Goal: Information Seeking & Learning: Find specific page/section

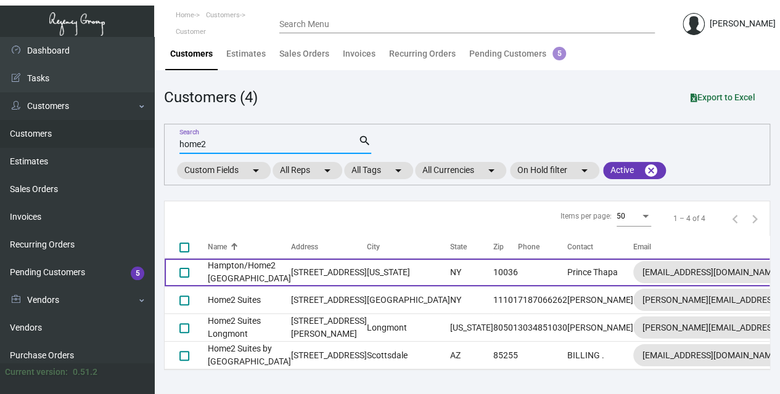
type input "home2"
click at [367, 264] on td "[US_STATE]" at bounding box center [408, 273] width 83 height 28
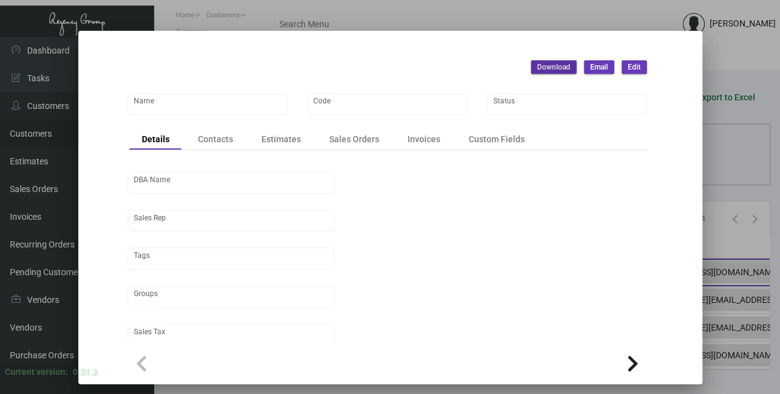
type input "Hampton/Home2 [GEOGRAPHIC_DATA]"
type input "[GEOGRAPHIC_DATA]"
type input "Stonebridge Companies"
type input "[PERSON_NAME]"
type input "[GEOGRAPHIC_DATA]-[GEOGRAPHIC_DATA]"
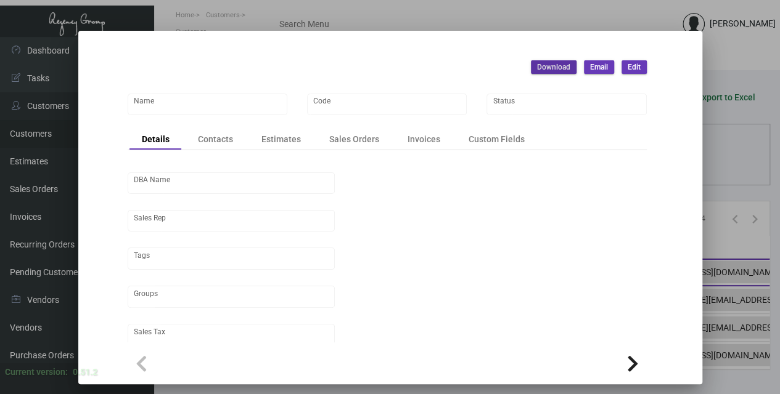
type input "Pre"
type input "United States Dollar $"
type input "$ 0.00"
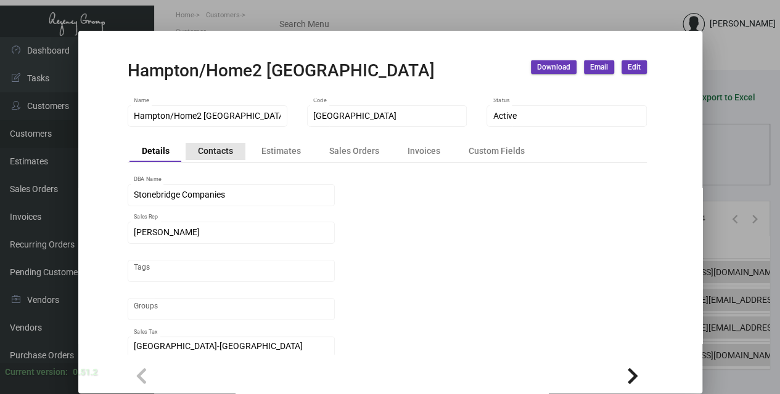
click at [223, 152] on div "Contacts" at bounding box center [215, 151] width 35 height 13
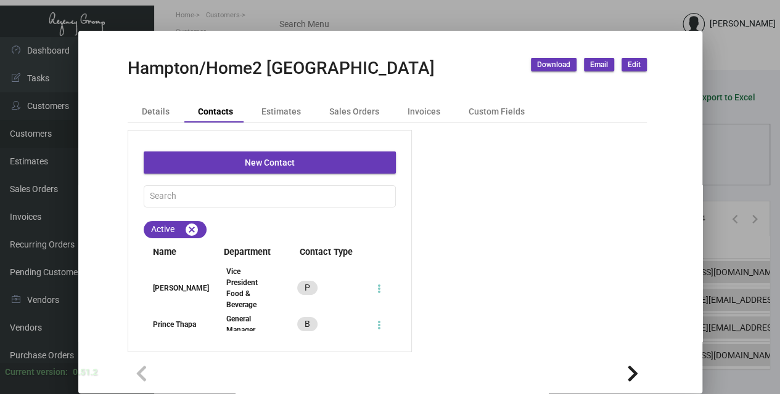
scroll to position [2, 0]
click at [256, 327] on div "General Manager" at bounding box center [248, 325] width 44 height 22
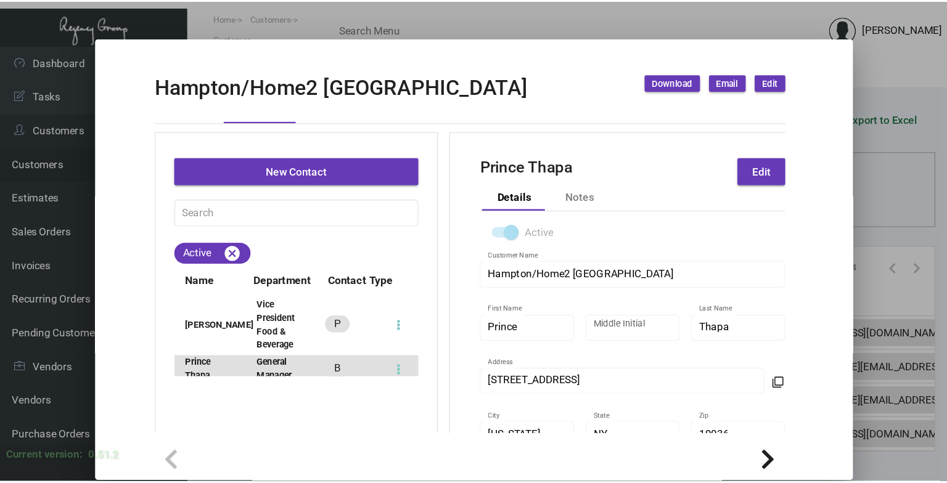
scroll to position [0, 0]
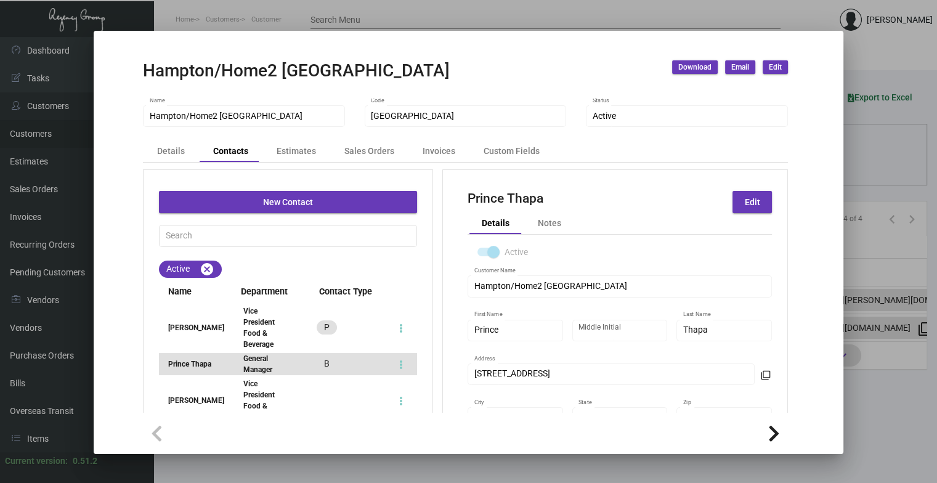
click at [380, 15] on div at bounding box center [468, 241] width 937 height 483
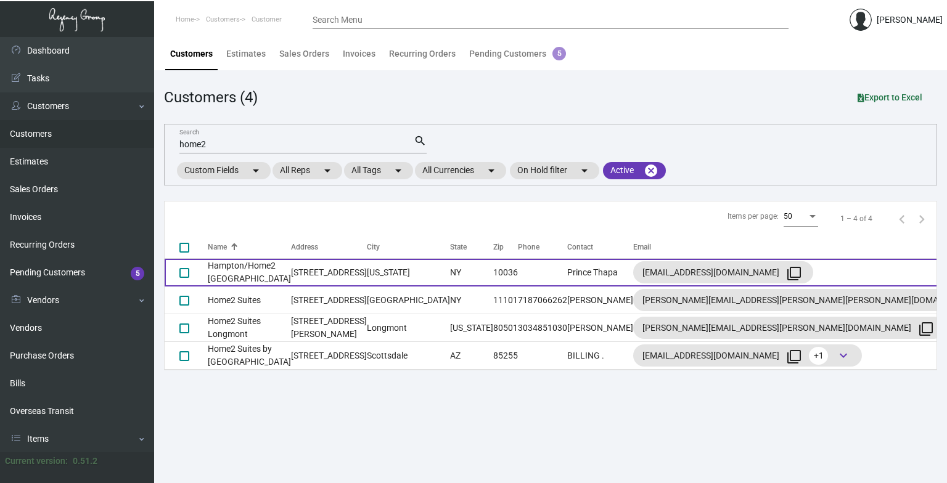
click at [232, 276] on td "Hampton/Home2 [GEOGRAPHIC_DATA]" at bounding box center [249, 273] width 83 height 28
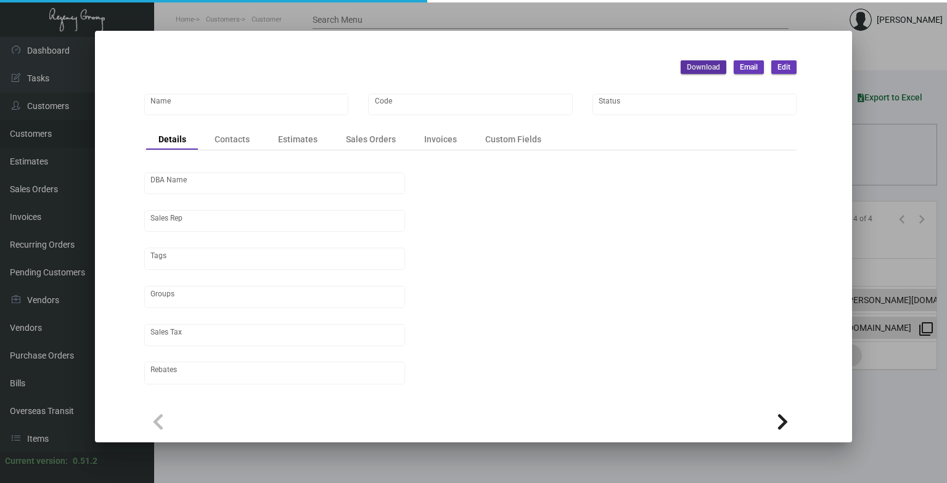
type input "Hampton/Home2 [GEOGRAPHIC_DATA]"
type input "[GEOGRAPHIC_DATA]"
type input "Stonebridge Companies"
type input "[PERSON_NAME]"
type input "[GEOGRAPHIC_DATA]-[GEOGRAPHIC_DATA]"
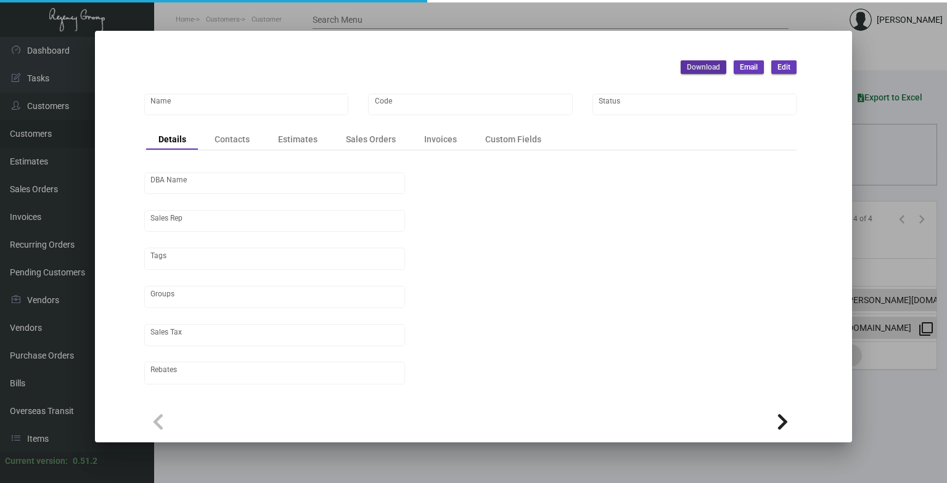
type input "Pre"
type input "United States Dollar $"
type input "$ 0.00"
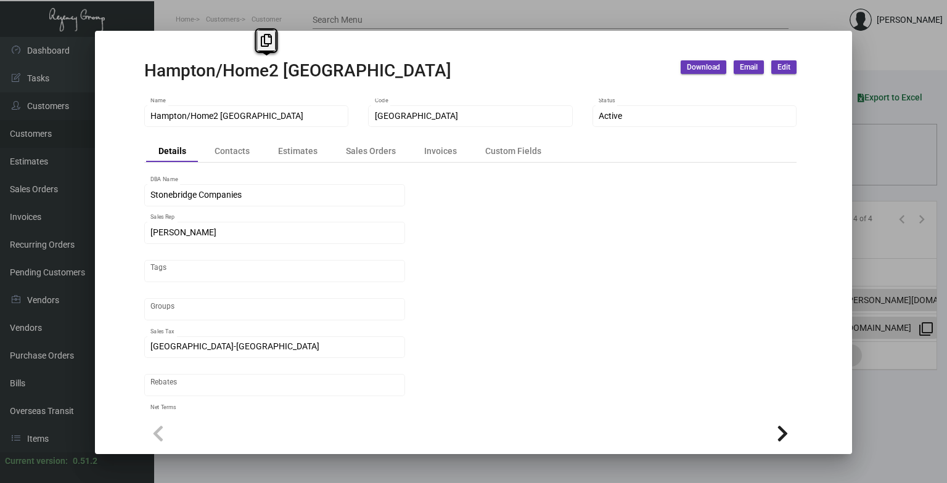
drag, startPoint x: 390, startPoint y: 70, endPoint x: 142, endPoint y: 69, distance: 247.2
click at [142, 69] on mat-dialog-container "Hampton/Home2 Times Square Download Email Edit Hampton/Home2 Times Square Name …" at bounding box center [473, 242] width 757 height 423
click at [261, 44] on icon at bounding box center [266, 40] width 11 height 13
copy h2 "Hampton/Home2 [GEOGRAPHIC_DATA]"
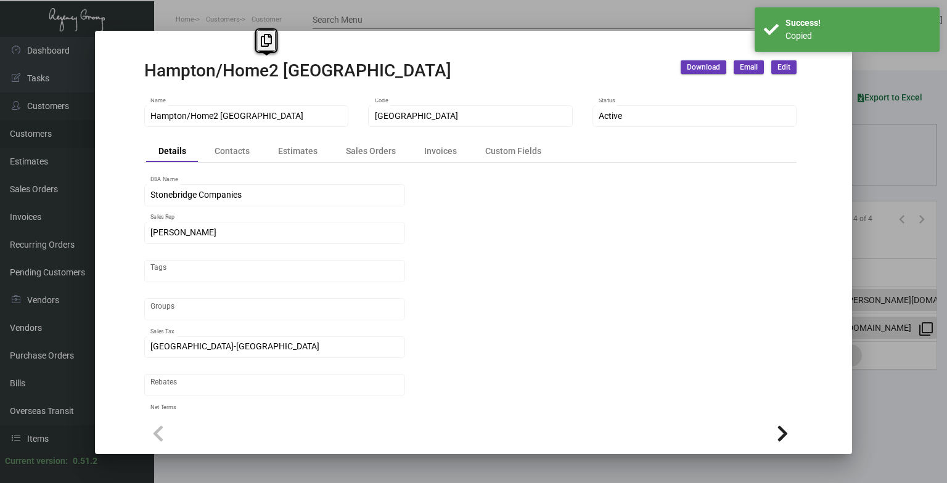
click at [47, 394] on div at bounding box center [473, 241] width 947 height 483
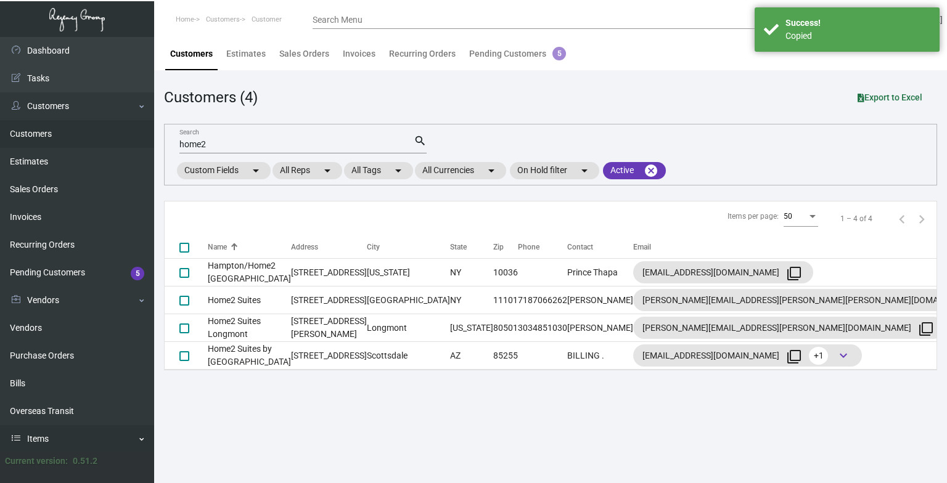
click at [47, 394] on link "Items" at bounding box center [77, 439] width 154 height 28
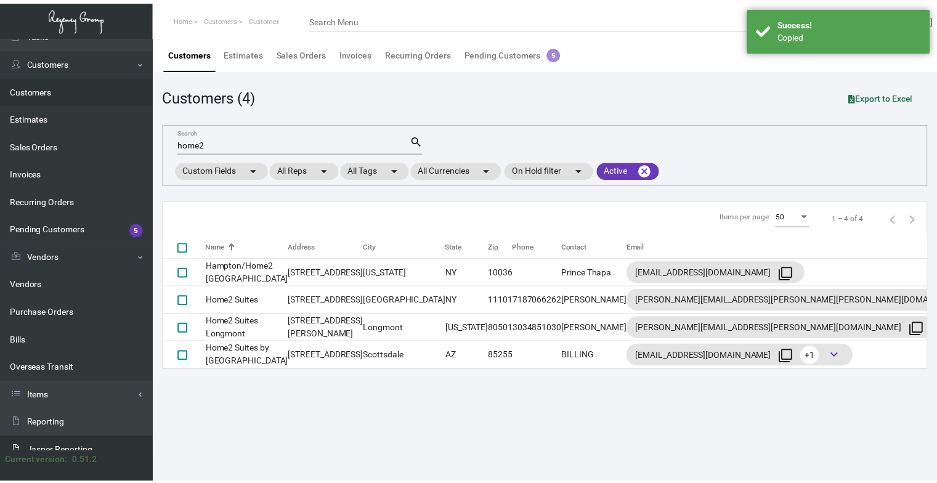
scroll to position [84, 0]
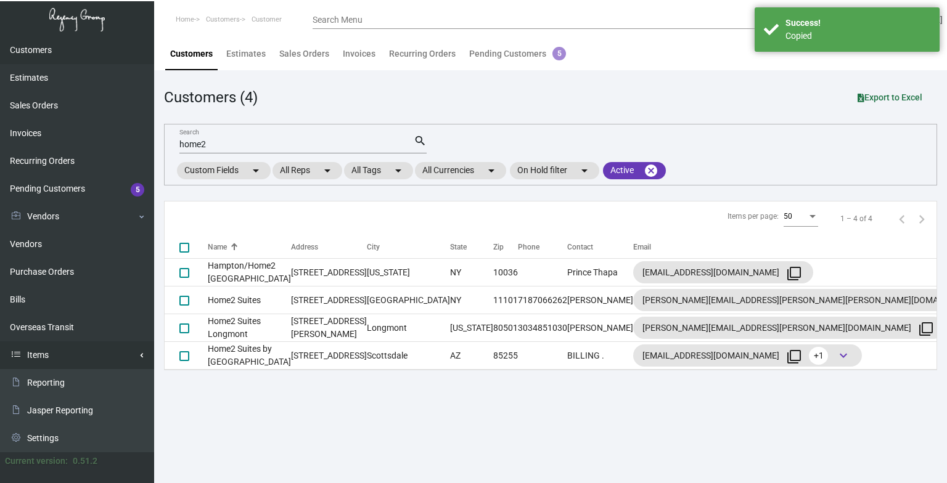
click at [74, 346] on link "Items" at bounding box center [77, 355] width 154 height 28
click at [51, 394] on link "Items" at bounding box center [77, 383] width 154 height 28
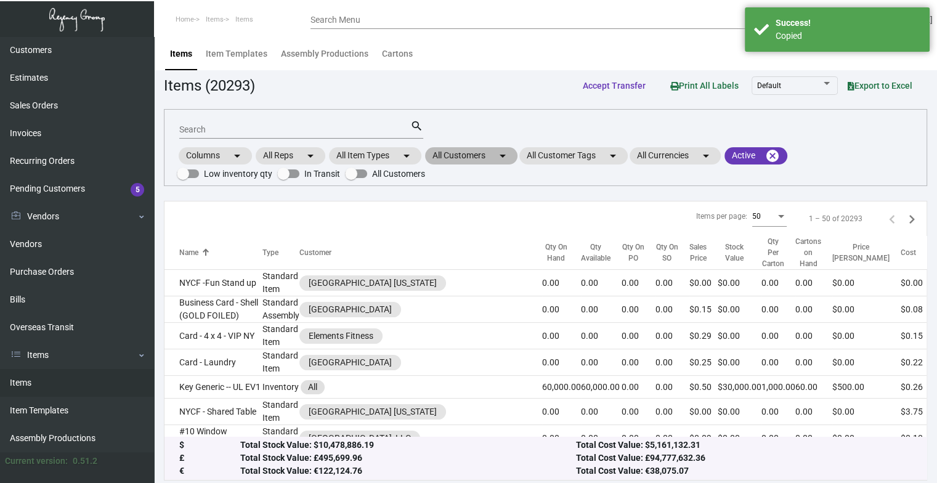
click at [496, 154] on mat-chip "All Customers arrow_drop_down" at bounding box center [471, 155] width 92 height 17
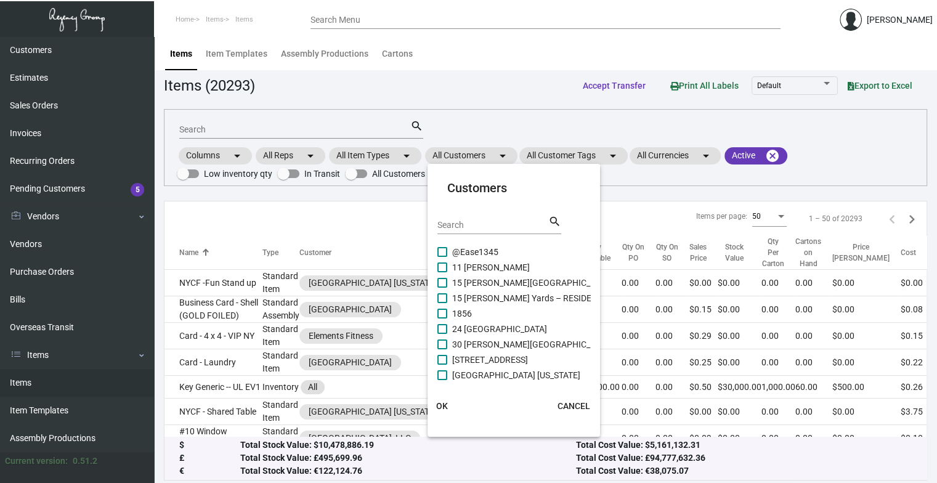
click at [475, 230] on div "Search" at bounding box center [493, 224] width 111 height 19
paste input "Hampton/Home2 [GEOGRAPHIC_DATA]"
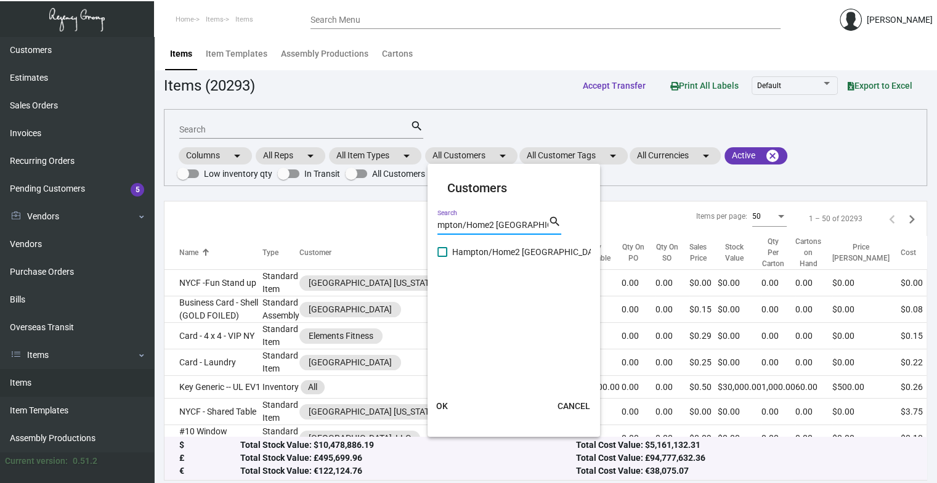
type input "Hampton/Home2 [GEOGRAPHIC_DATA]"
click at [489, 245] on span "Hampton/Home2 [GEOGRAPHIC_DATA]" at bounding box center [528, 252] width 153 height 15
click at [443, 257] on input "Hampton/Home2 [GEOGRAPHIC_DATA]" at bounding box center [442, 257] width 1 height 1
checkbox input "true"
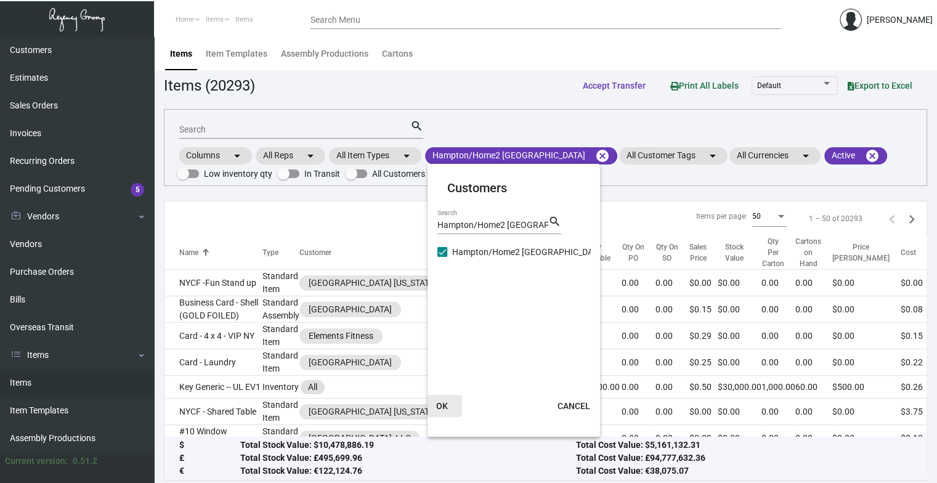
click at [447, 394] on span "OK" at bounding box center [442, 406] width 12 height 10
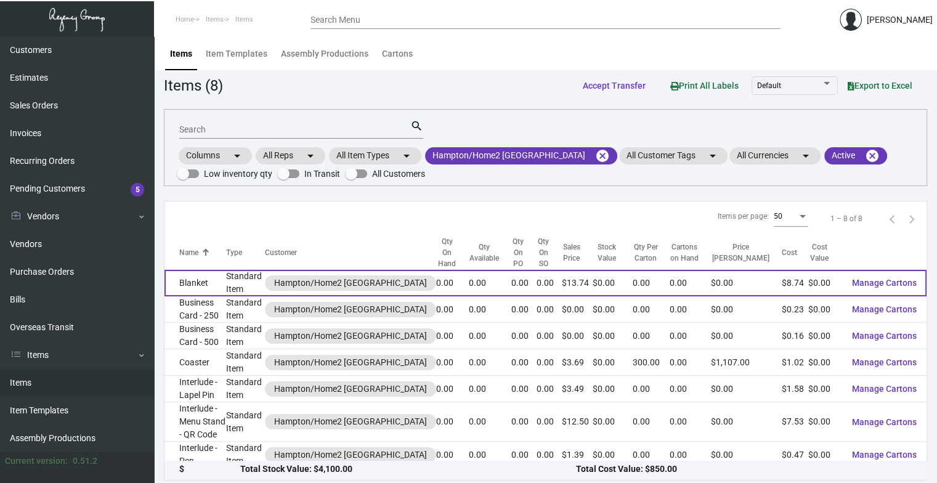
click at [300, 285] on div "Hampton/Home2 [GEOGRAPHIC_DATA]" at bounding box center [350, 283] width 153 height 13
click at [208, 284] on td "Blanket" at bounding box center [196, 283] width 62 height 27
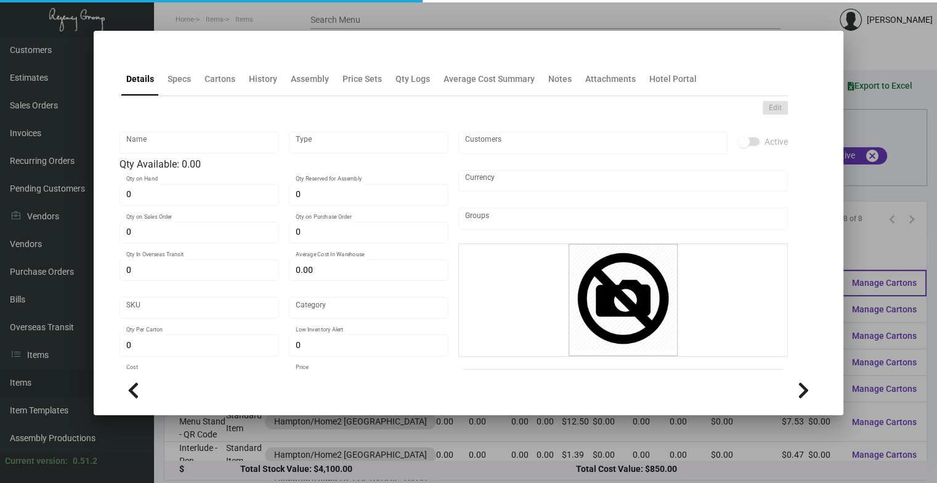
type input "Blanket"
type input "Standard Item"
type input "$ 0.00"
type input "Times Square-Postcard-92"
type input "Standard"
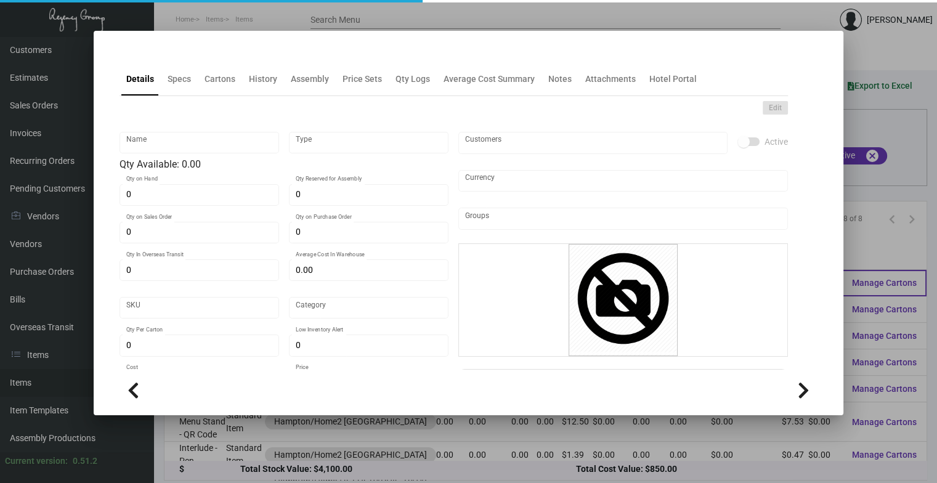
type input "$ 8.74"
type input "$ 13.74"
checkbox input "true"
type input "United States Dollar $"
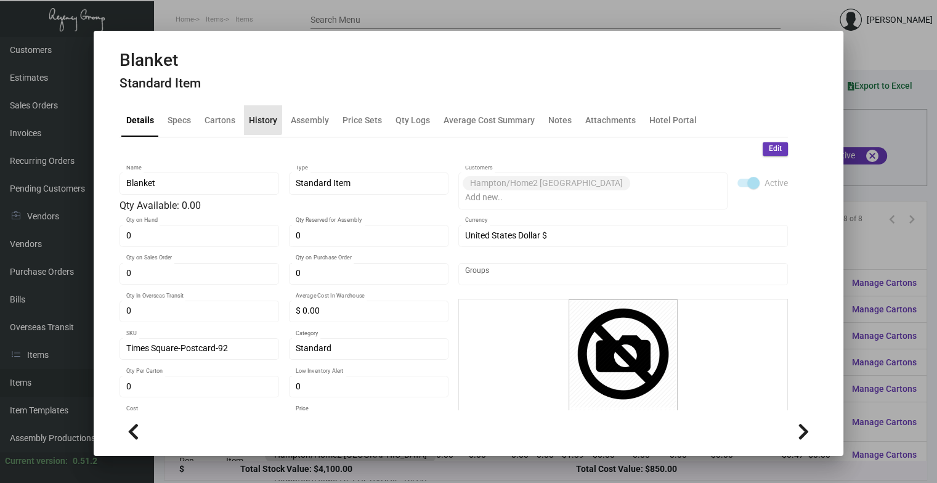
click at [249, 119] on div "History" at bounding box center [263, 119] width 28 height 13
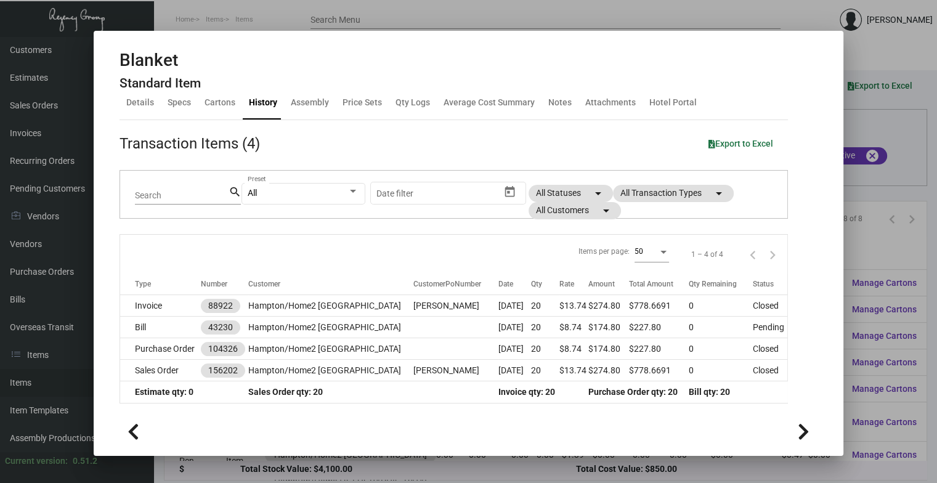
scroll to position [17, 0]
click at [456, 32] on mat-dialog-container "Blanket Standard Item Details Specs Cartons History Assembly Price Sets Qty Log…" at bounding box center [469, 243] width 750 height 425
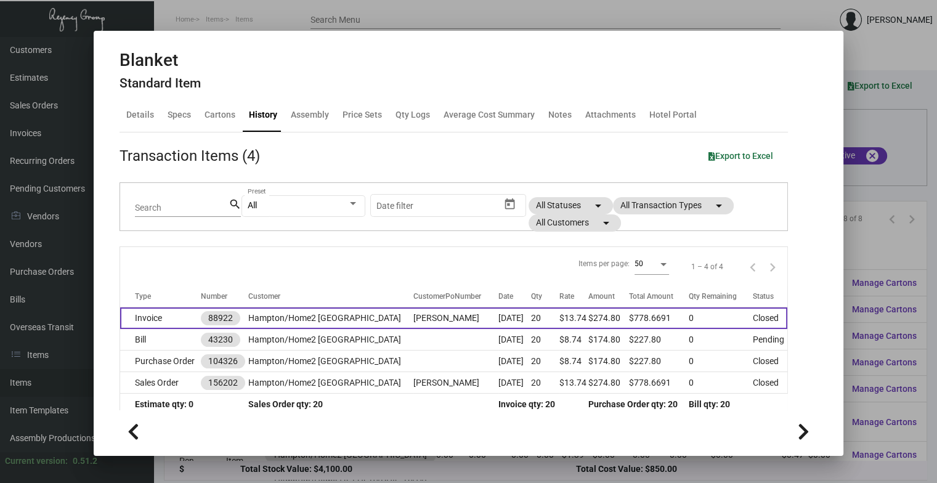
scroll to position [0, 0]
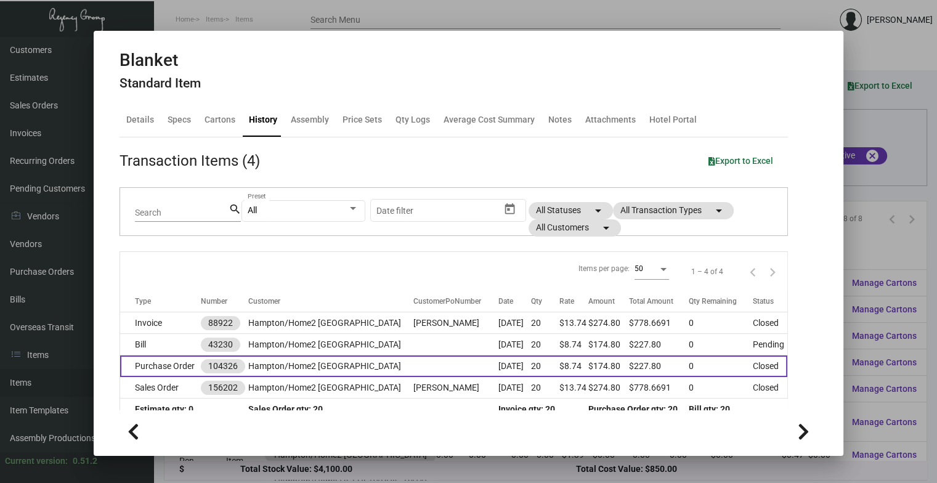
click at [414, 359] on td at bounding box center [456, 367] width 85 height 22
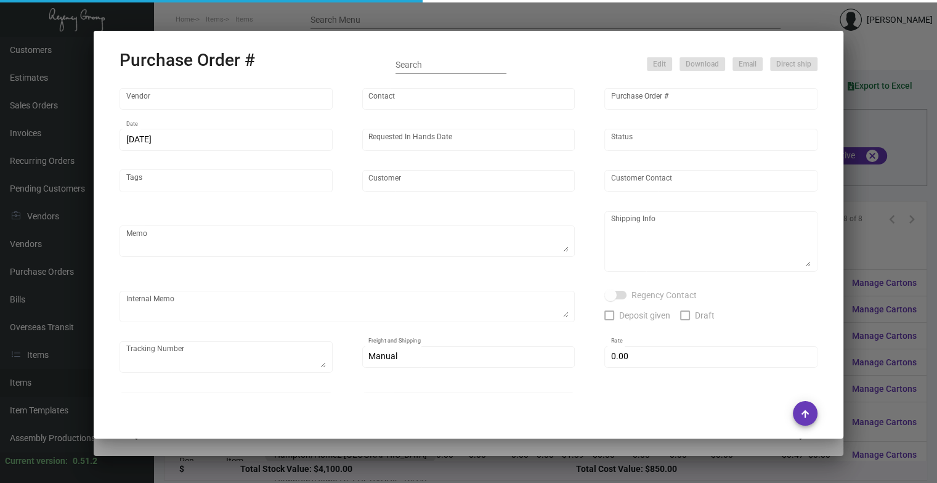
type input "Redline"
type input "[PERSON_NAME] B"
type input "104326"
type input "[DATE]"
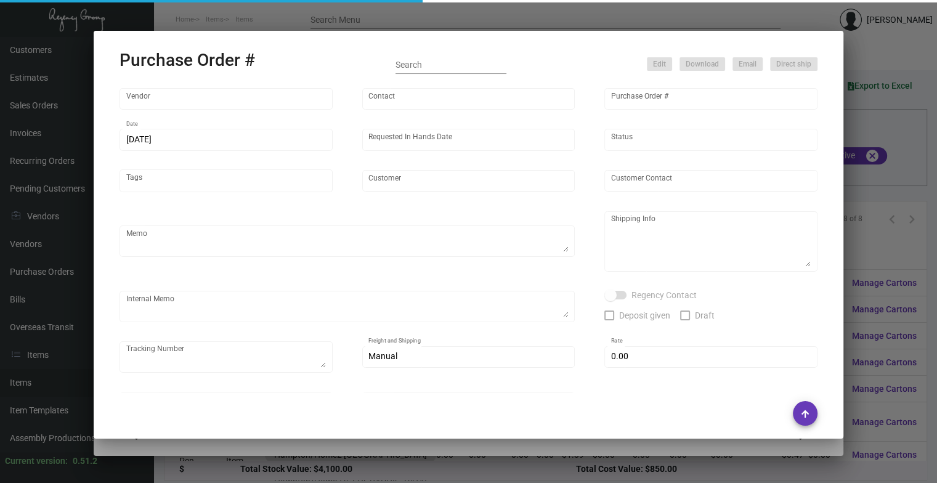
type input "Hampton/Home2 [GEOGRAPHIC_DATA]"
type input "[PERSON_NAME]"
type textarea "BLIND SHIP ON UPS# 1AY276 / Please send a proof for approval."
type textarea "Hampton/Home2 [GEOGRAPHIC_DATA] - [PERSON_NAME] [STREET_ADDRESS][US_STATE]"
type textarea "3/26 - Followed up for a proof for approval. 3/29 - Followed up for proof + ESD…"
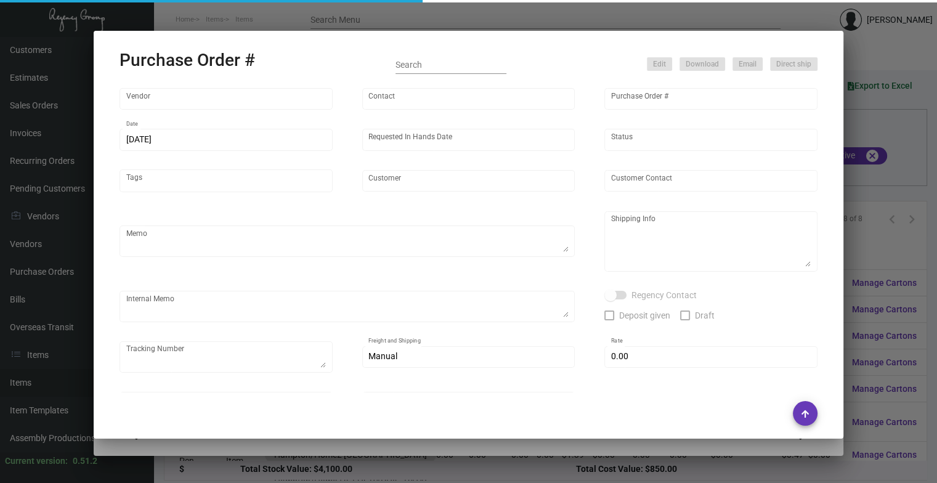
checkbox input "true"
type input "$ 0.00"
type input "United States Dollar $"
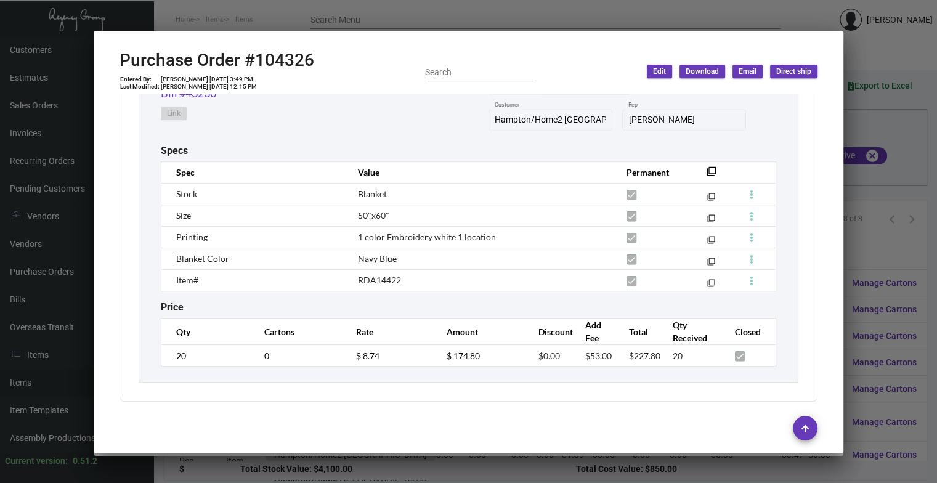
scroll to position [684, 0]
click at [707, 169] on mat-icon "filter_none" at bounding box center [712, 174] width 10 height 10
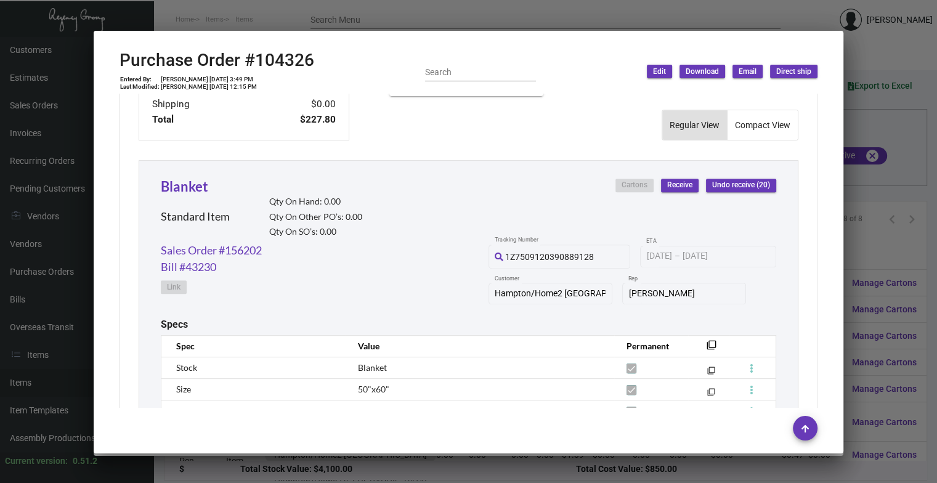
scroll to position [499, 0]
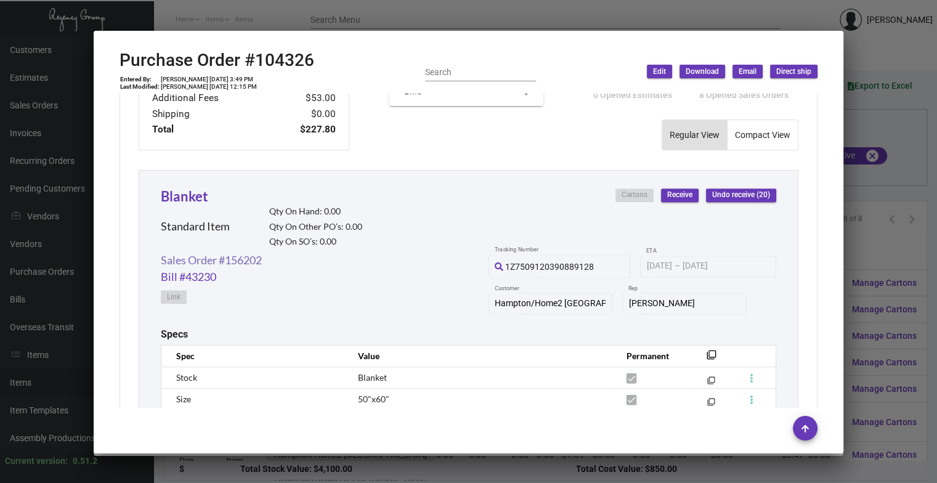
click at [225, 259] on link "Sales Order #156202" at bounding box center [211, 260] width 101 height 17
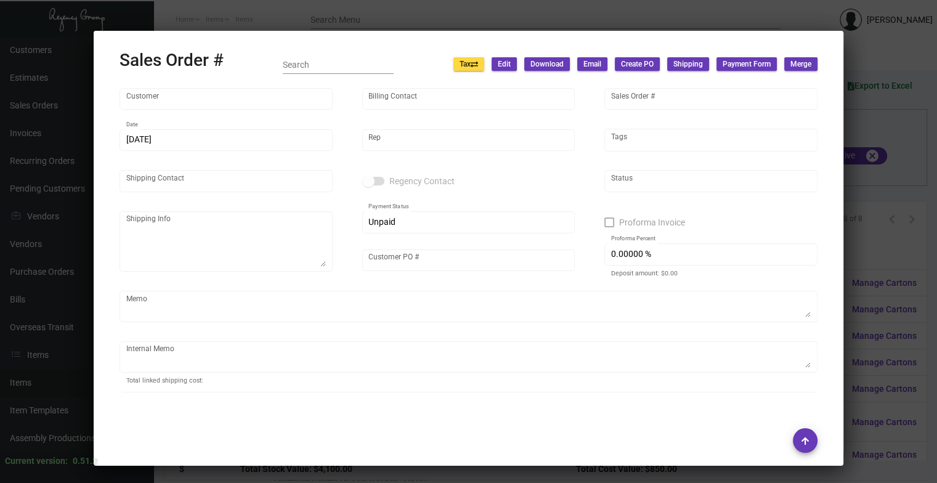
type input "Hampton/Home2 [GEOGRAPHIC_DATA]"
type input "[PERSON_NAME]"
type input "156202"
type input "[DATE]"
type input "[PERSON_NAME]"
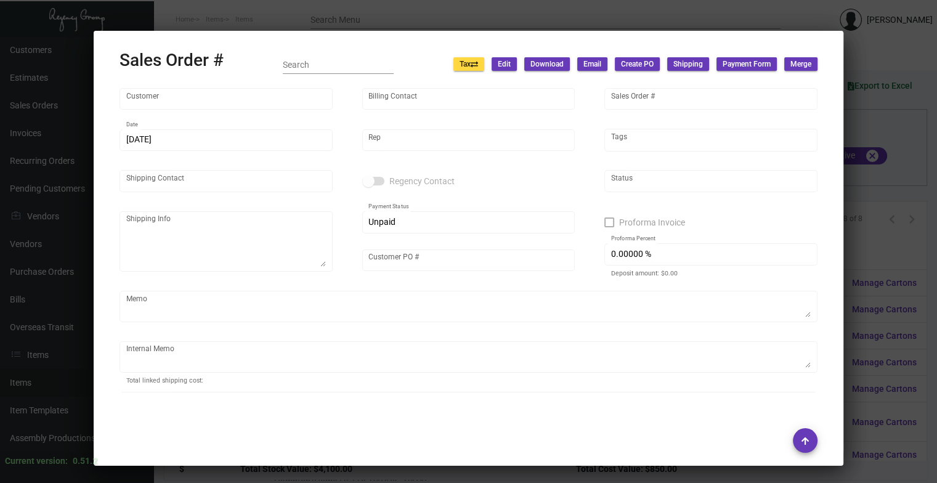
type input "[PERSON_NAME]"
type textarea "Hampton/Home2 [GEOGRAPHIC_DATA] - [PERSON_NAME] [STREET_ADDRESS][US_STATE]"
type input "[PERSON_NAME]"
type input "United States Dollar $"
type input "8.50000 %"
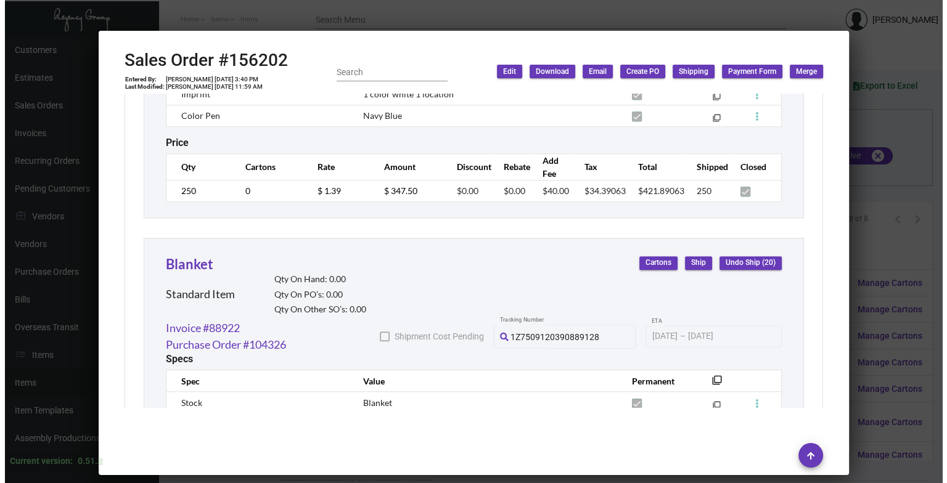
scroll to position [1069, 0]
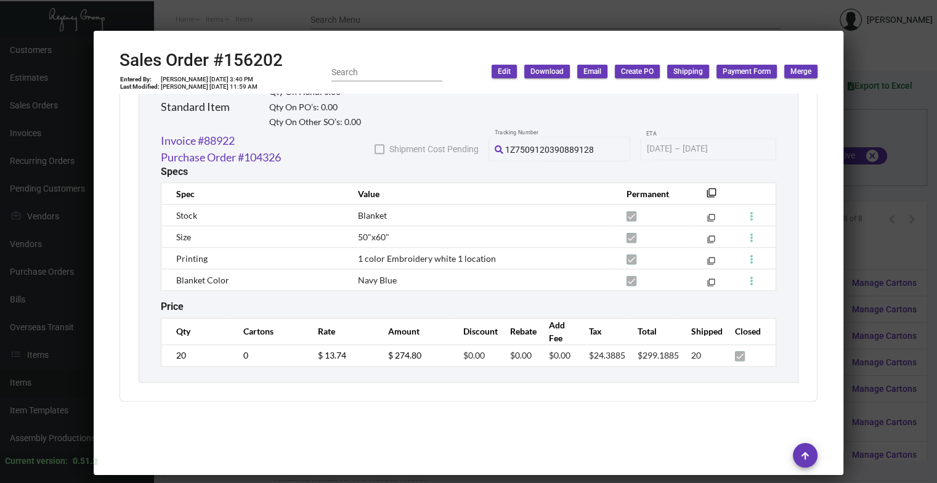
click at [788, 144] on div at bounding box center [468, 241] width 937 height 483
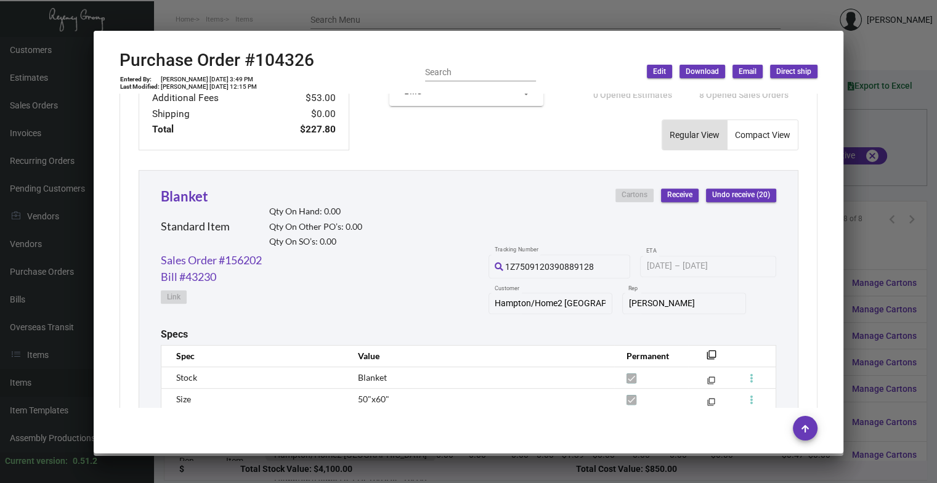
click at [788, 128] on div at bounding box center [468, 241] width 937 height 483
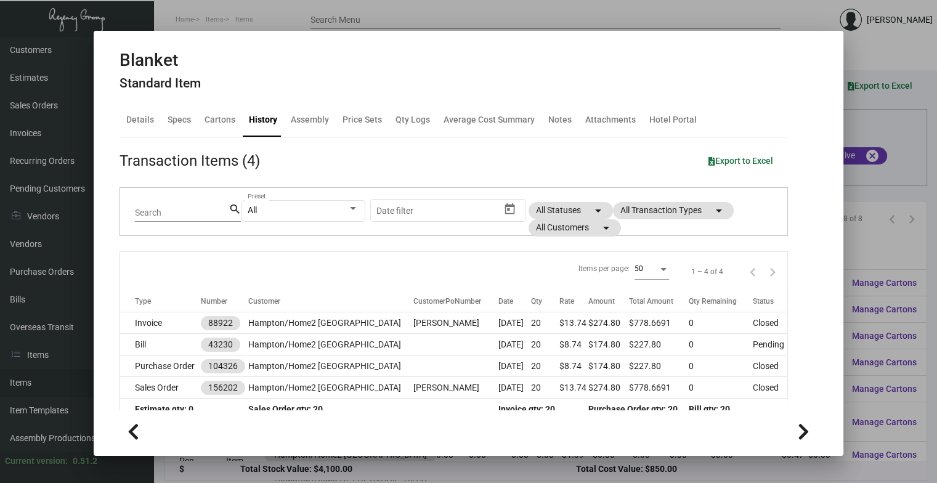
click at [439, 2] on div at bounding box center [468, 241] width 937 height 483
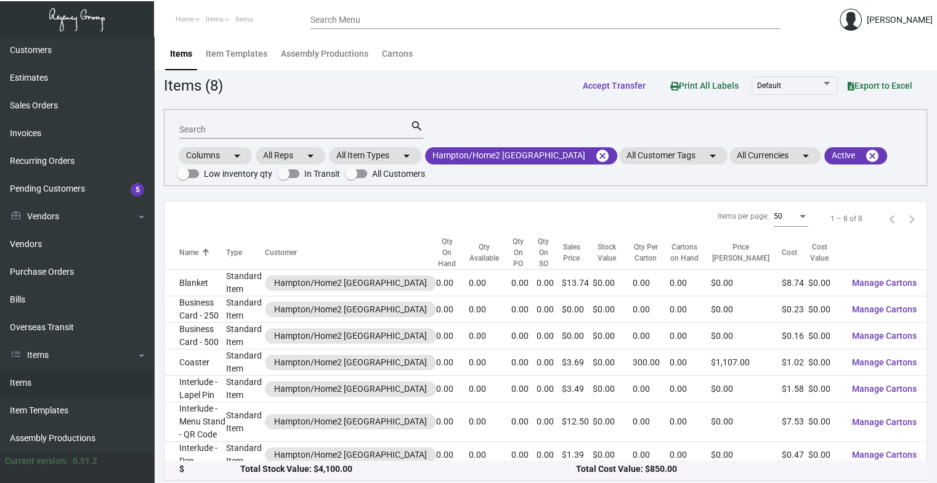
click at [253, 125] on input "Search" at bounding box center [294, 130] width 231 height 10
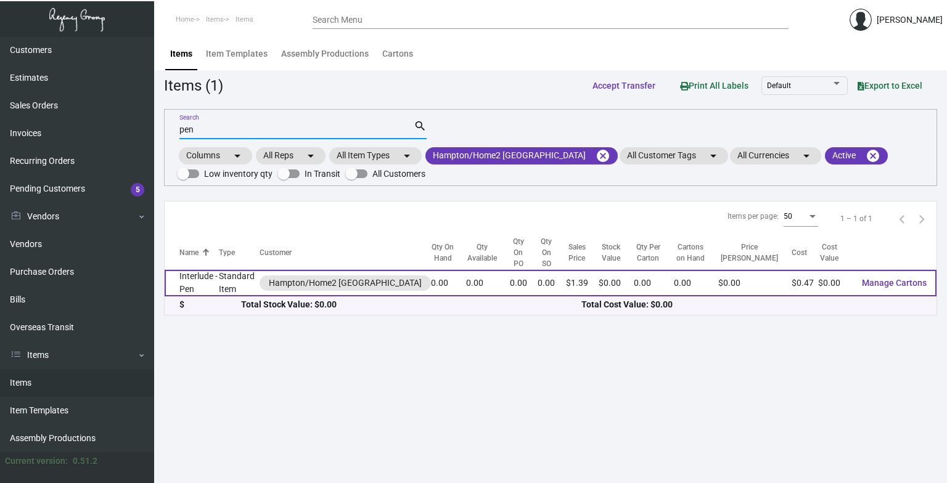
type input "pen"
click at [202, 279] on td "Interlude - Pen" at bounding box center [192, 283] width 54 height 27
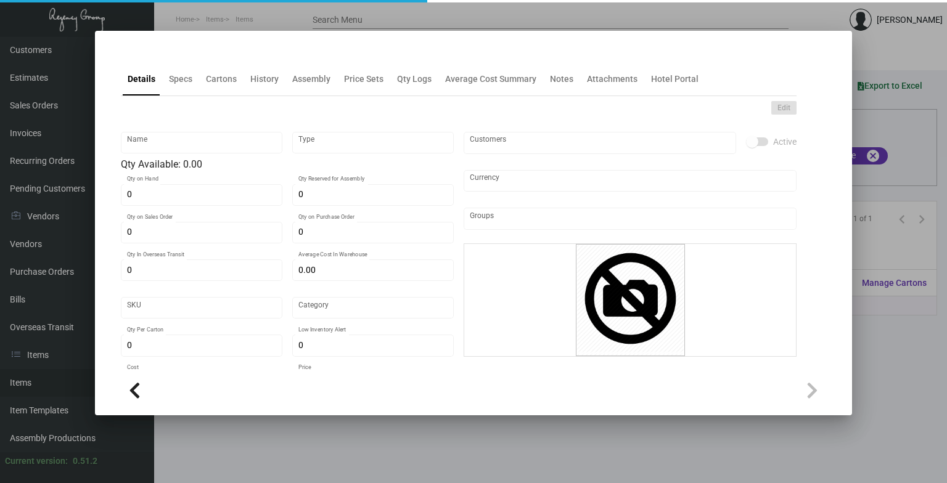
type input "Interlude - Pen"
type input "Standard Item"
type input "$ 0.00"
type input "Times Square-Pen-80"
type input "Standard"
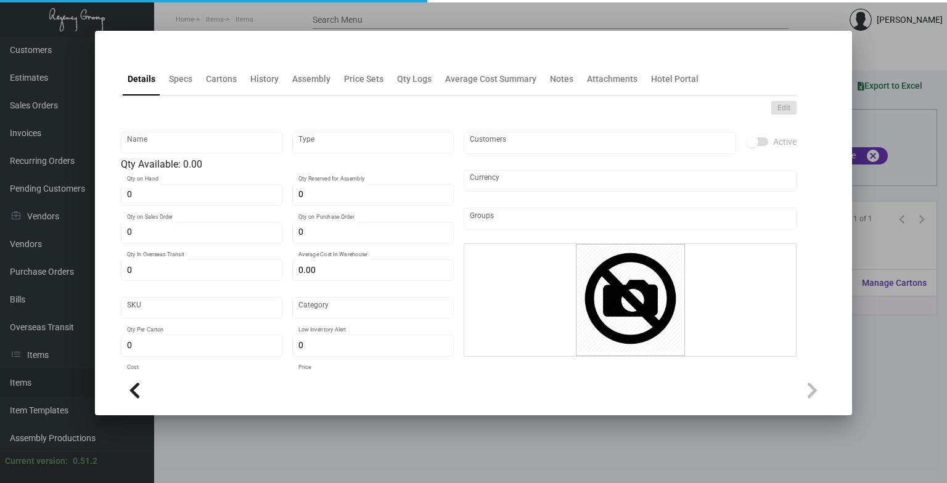
type input "$ 0.474"
type input "$ 1.39"
checkbox input "true"
type input "United States Dollar $"
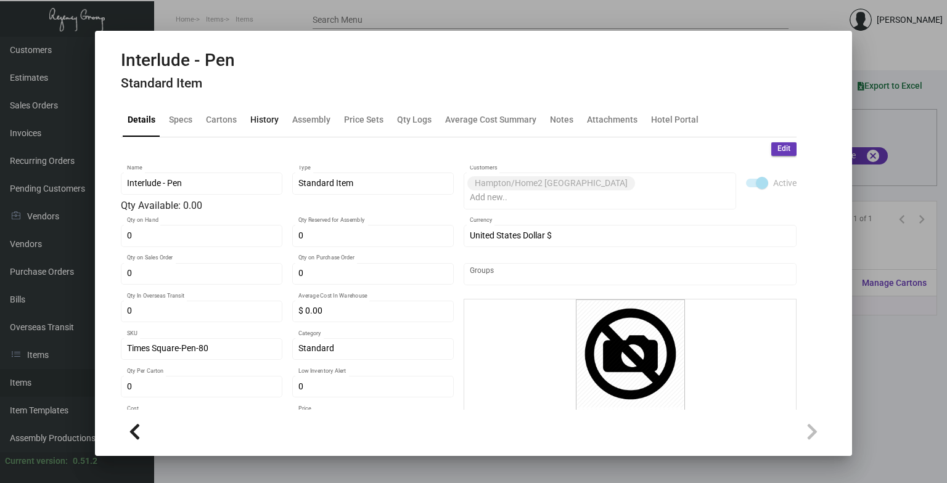
click at [261, 115] on div "History" at bounding box center [264, 119] width 28 height 13
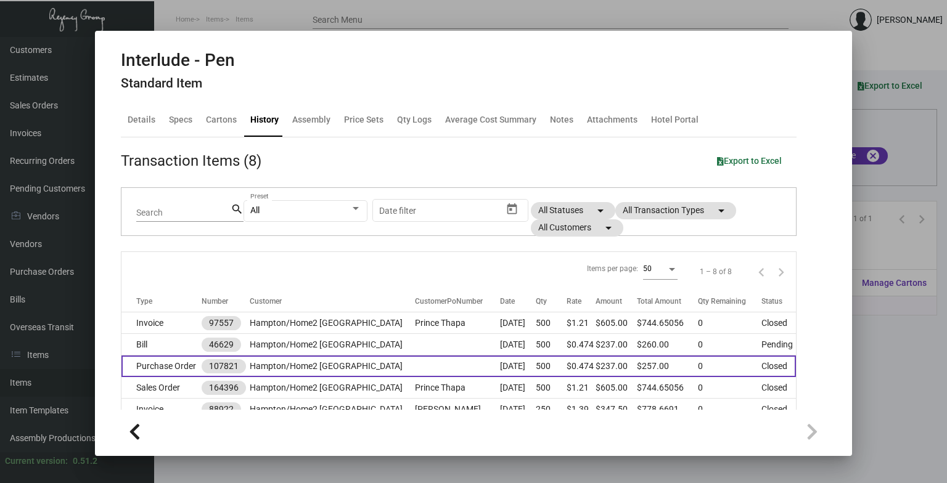
click at [500, 361] on td "[DATE]" at bounding box center [518, 367] width 36 height 22
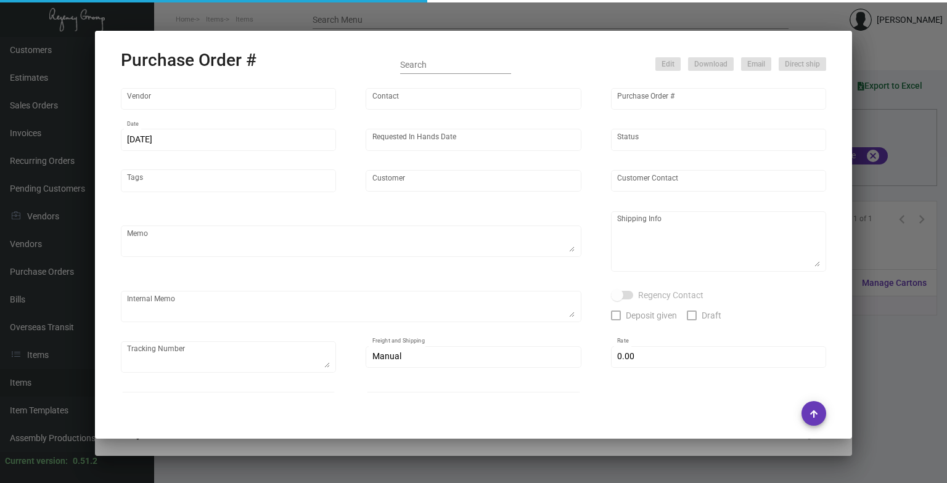
type input "Hit Promo"
type input "[PERSON_NAME]"
type input "107821"
type input "[DATE]"
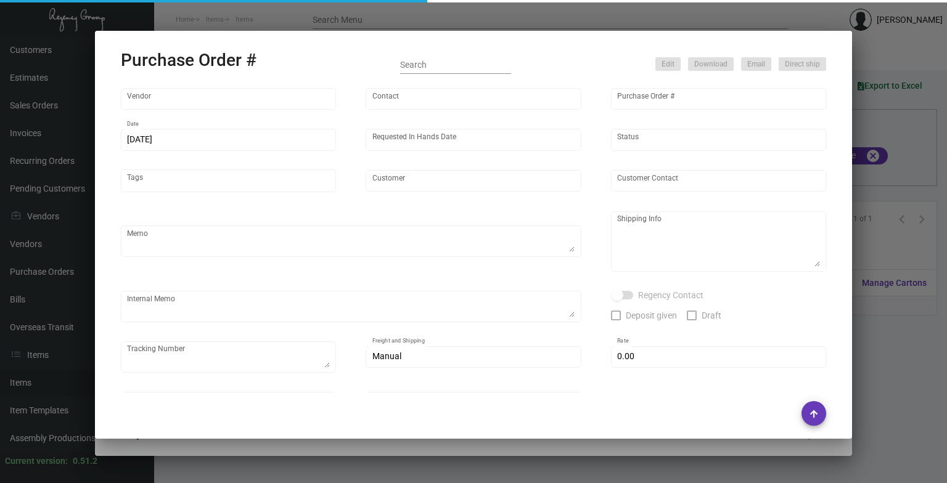
type input "Hampton/Home2 [GEOGRAPHIC_DATA]"
type input "Prince Thapa"
type textarea "Repeat previous PO 104324. BLIND Ship via UPS Ground Acct# 1AY276."
type textarea "Prince [PERSON_NAME] [PERSON_NAME]/Home2 [GEOGRAPHIC_DATA] [STREET_ADDRESS][US_…"
type input "$ 0.00"
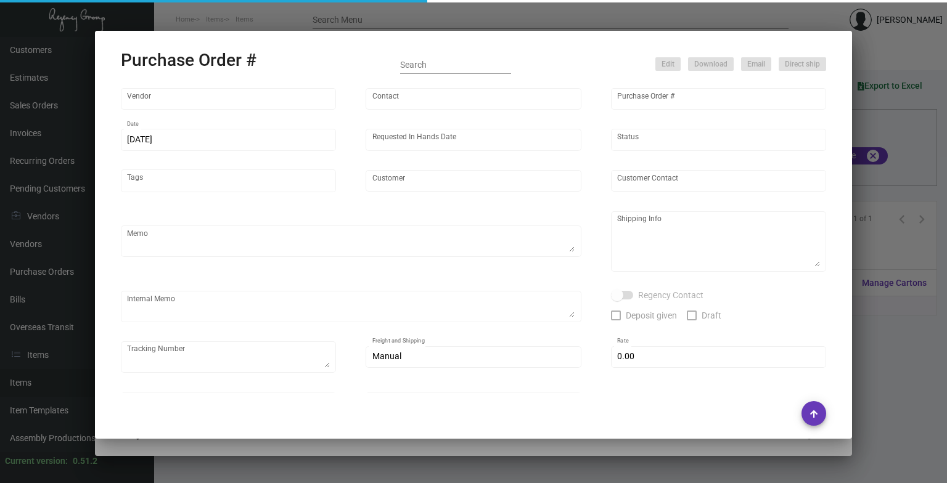
type input "United States Dollar $"
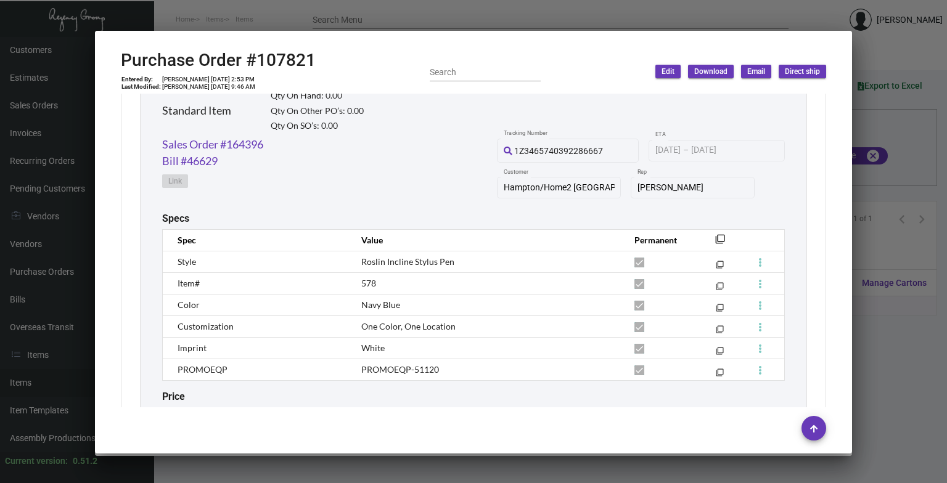
scroll to position [616, 0]
click at [714, 232] on button "filter_none" at bounding box center [720, 237] width 12 height 12
drag, startPoint x: 330, startPoint y: 61, endPoint x: 256, endPoint y: 63, distance: 74.0
click at [256, 63] on div "Purchase Order #107821 Entered By: [PERSON_NAME] [DATE] 2:53 PM Last Modified: …" at bounding box center [474, 72] width 706 height 44
click at [393, 19] on div at bounding box center [473, 241] width 947 height 483
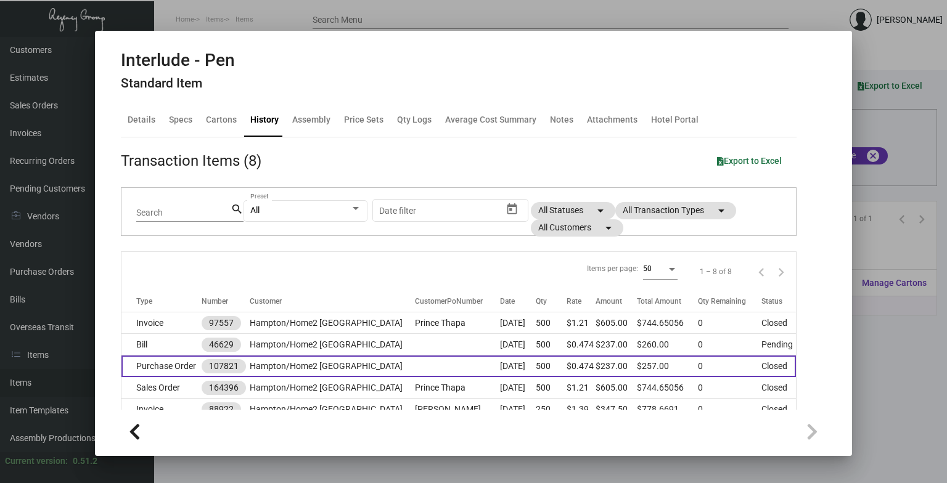
click at [316, 361] on td "Hampton/Home2 [GEOGRAPHIC_DATA]" at bounding box center [332, 367] width 165 height 22
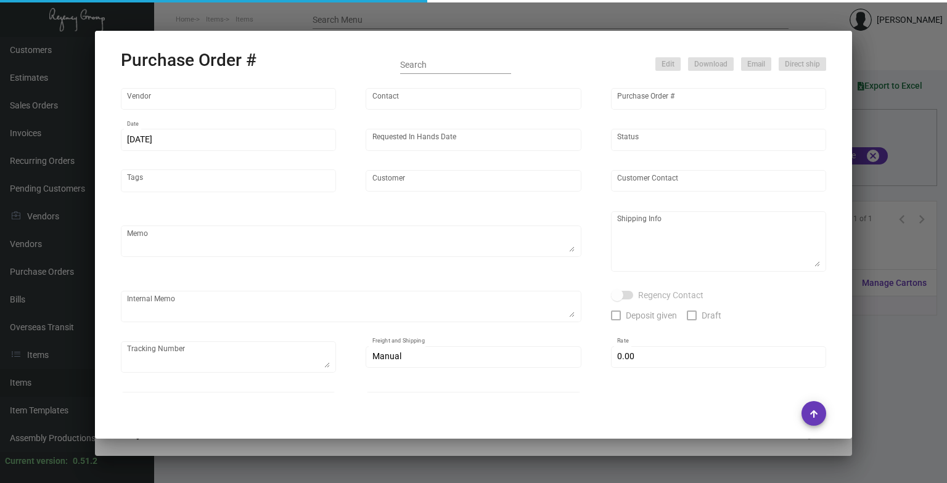
type input "Hit Promo"
type input "[PERSON_NAME]"
type input "107821"
type input "[DATE]"
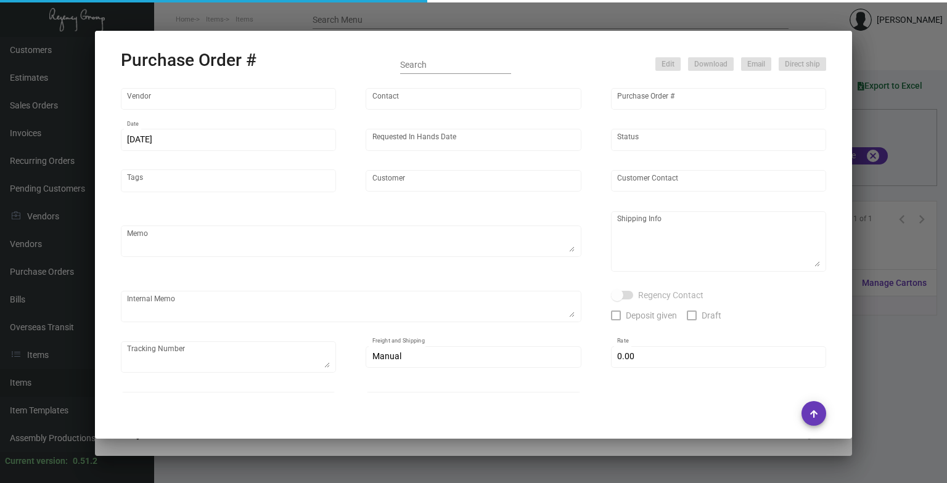
type input "Hampton/Home2 [GEOGRAPHIC_DATA]"
type input "Prince Thapa"
type textarea "Repeat previous PO 104324. BLIND Ship via UPS Ground Acct# 1AY276."
type textarea "Prince [PERSON_NAME] [PERSON_NAME]/Home2 [GEOGRAPHIC_DATA] [STREET_ADDRESS][US_…"
type input "$ 0.00"
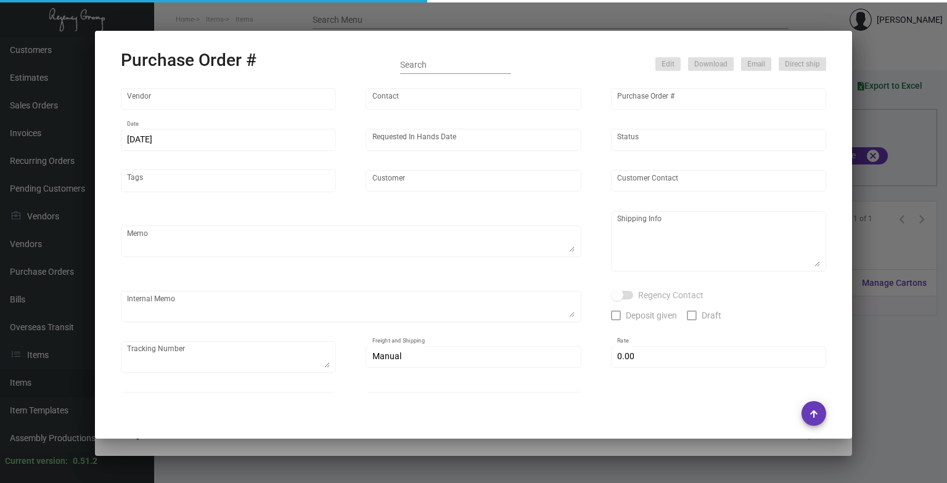
type input "United States Dollar $"
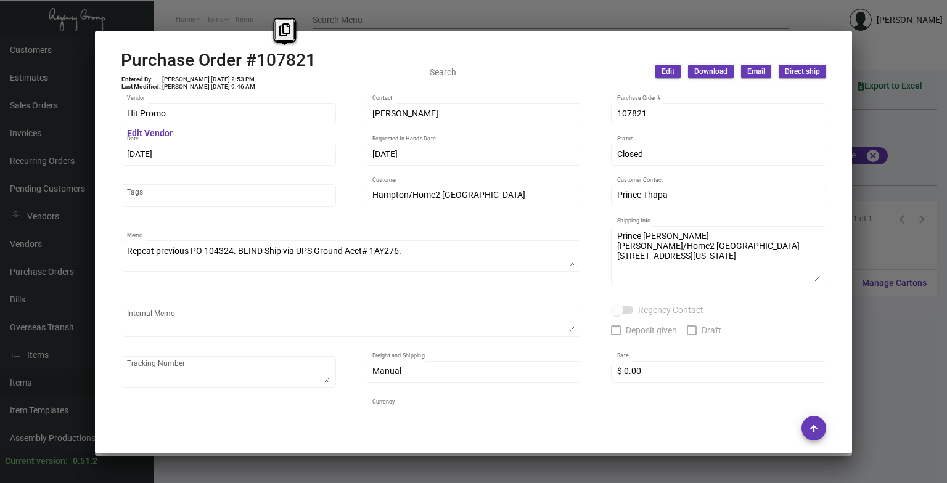
drag, startPoint x: 341, startPoint y: 60, endPoint x: 252, endPoint y: 62, distance: 89.4
click at [252, 62] on div "Purchase Order #107821 Entered By: [PERSON_NAME] [DATE] 2:53 PM Last Modified: …" at bounding box center [474, 72] width 706 height 44
click at [287, 39] on button at bounding box center [284, 30] width 20 height 22
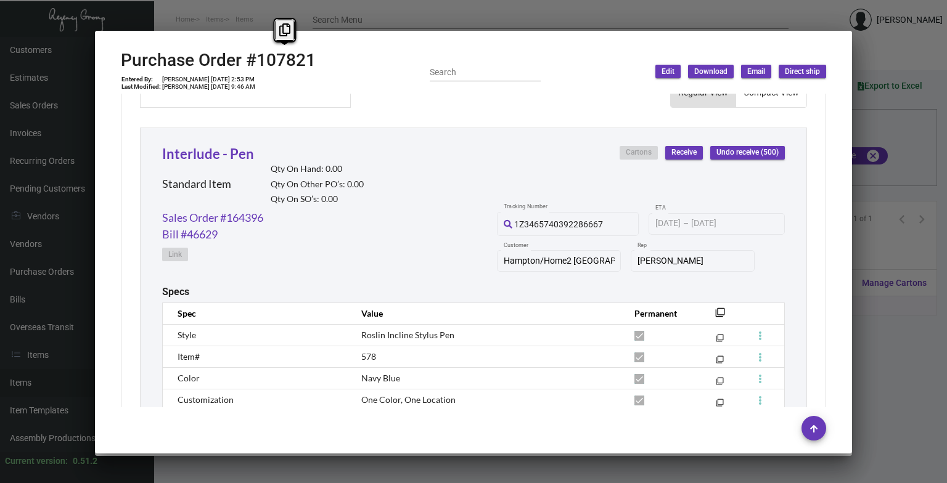
scroll to position [521, 0]
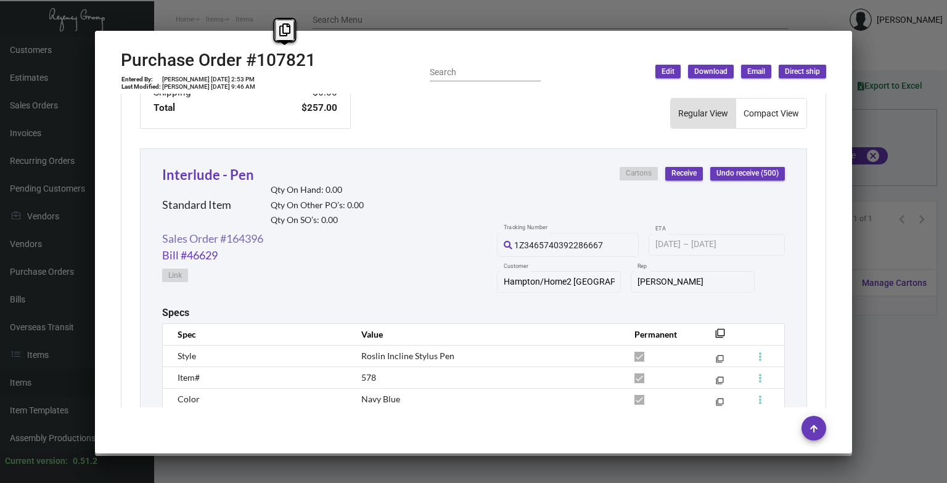
click at [210, 244] on link "Sales Order #164396" at bounding box center [212, 239] width 101 height 17
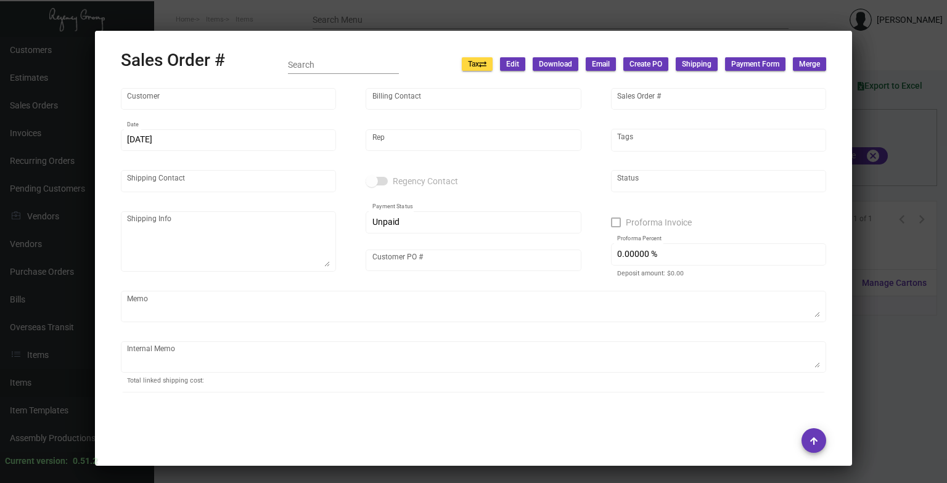
type input "Hampton/Home2 [GEOGRAPHIC_DATA]"
type input "[PERSON_NAME]"
type input "164396"
type input "[DATE]"
type input "[PERSON_NAME]"
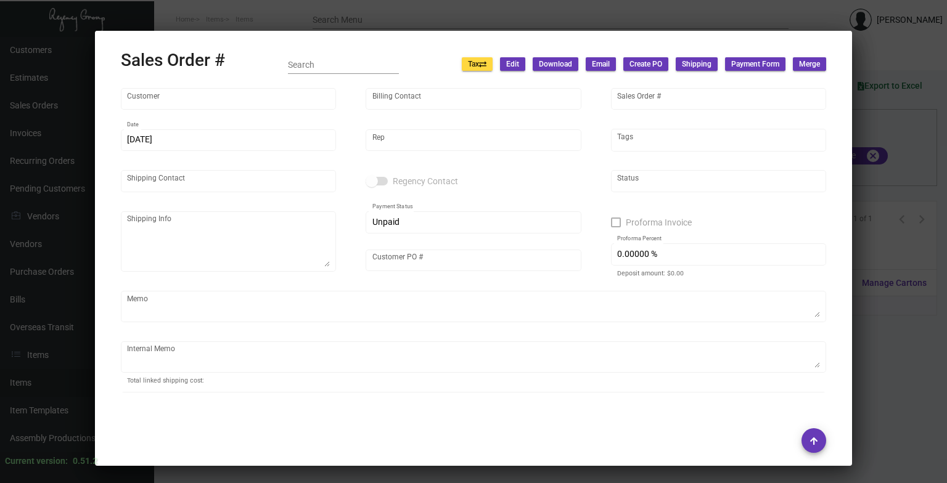
type input "Prince Thapa"
type textarea "Prince [PERSON_NAME] [PERSON_NAME]/Home2 [GEOGRAPHIC_DATA] - [STREET_ADDRESS][U…"
type input "Prince Thapa"
type input "United States Dollar $"
type input "$ 38.95"
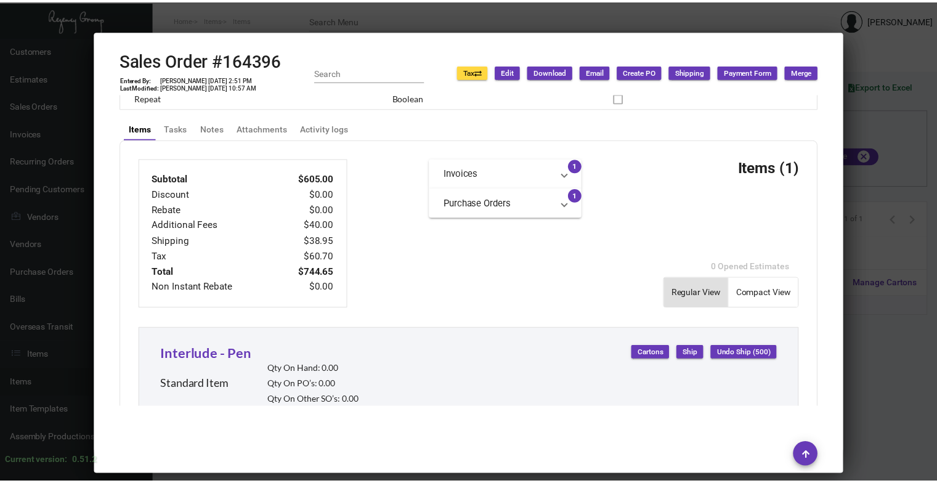
scroll to position [735, 0]
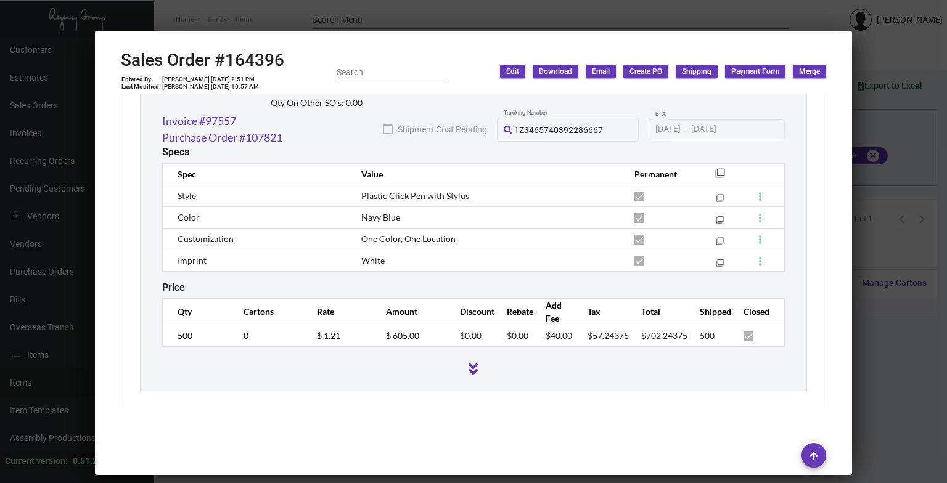
click at [362, 21] on div at bounding box center [473, 241] width 947 height 483
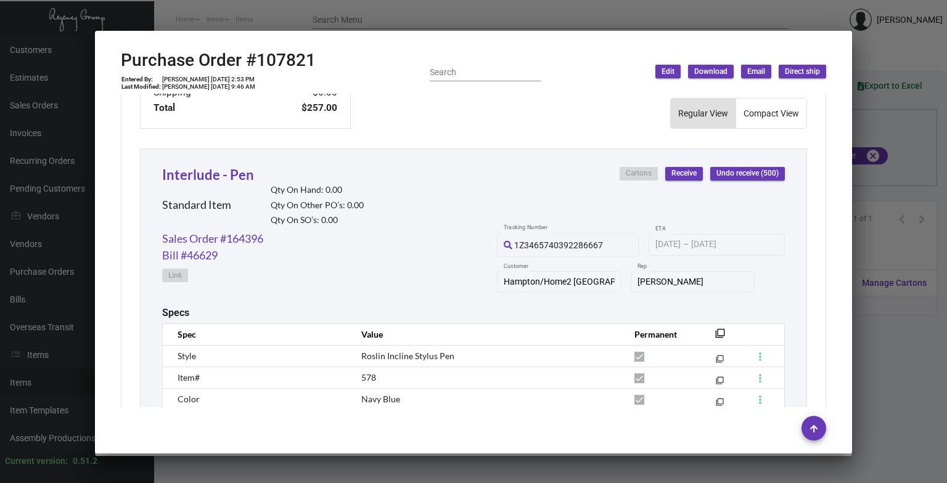
click at [362, 21] on div at bounding box center [473, 241] width 947 height 483
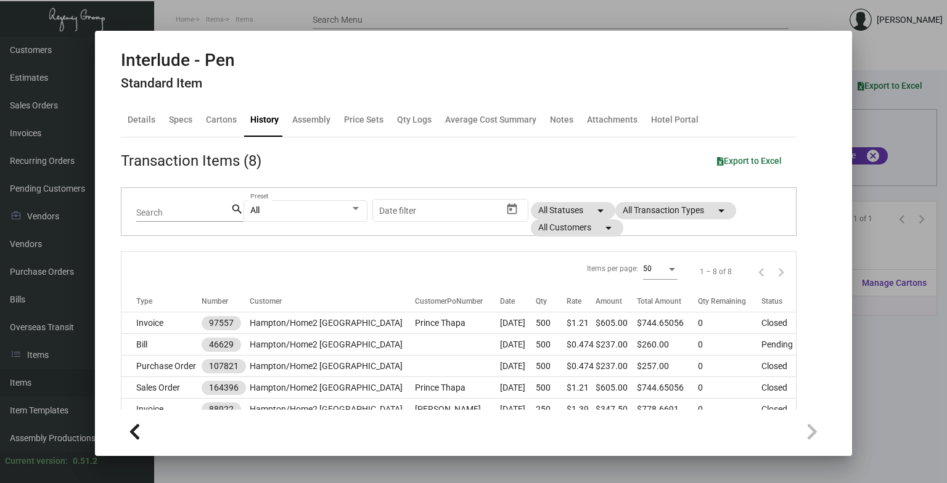
click at [362, 21] on div at bounding box center [473, 241] width 947 height 483
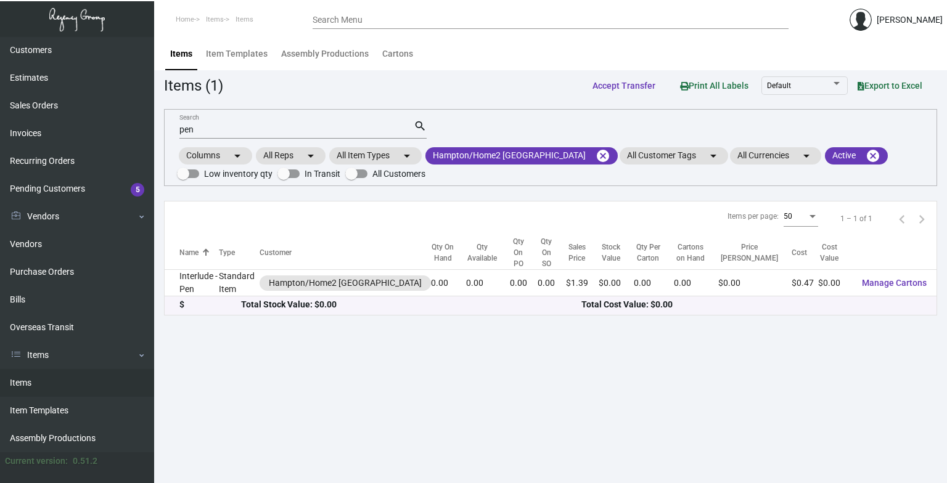
click at [305, 129] on input "pen" at bounding box center [296, 130] width 234 height 10
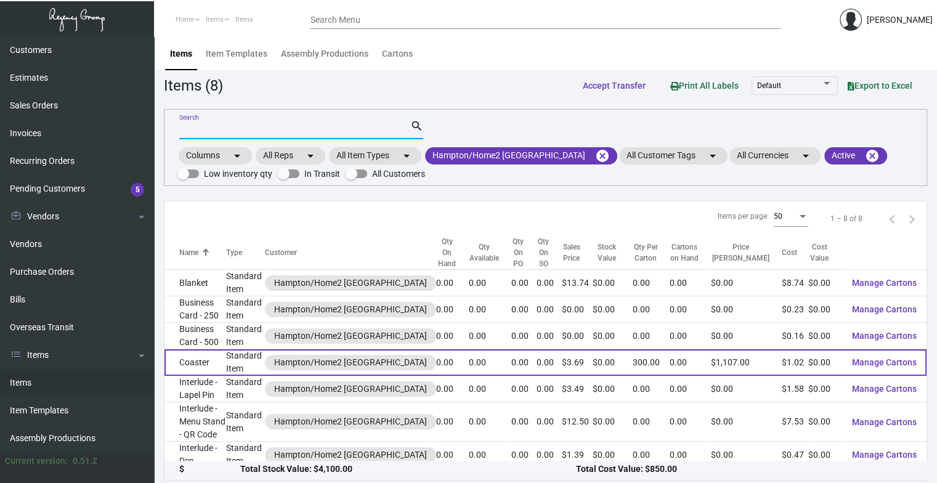
click at [243, 359] on td "Standard Item" at bounding box center [245, 362] width 39 height 27
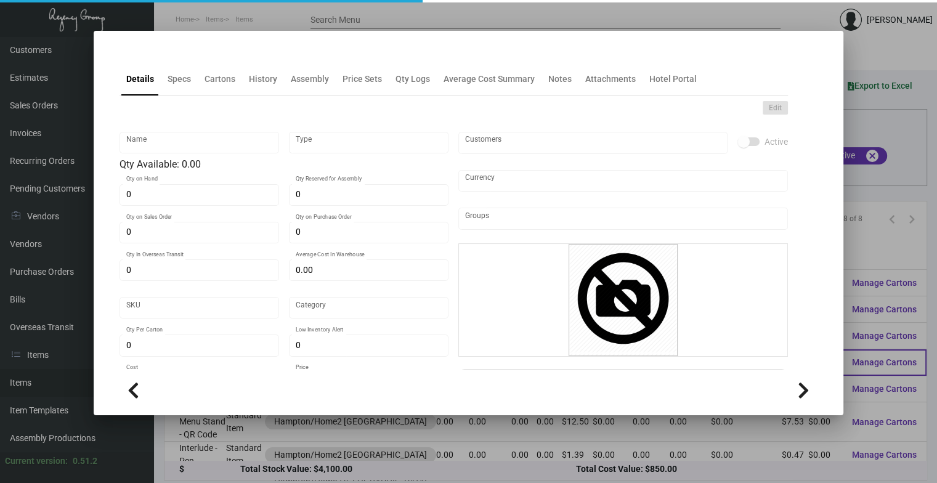
type input "Coaster"
type input "Standard Item"
type input "$ 1.02"
type input "Overseas"
type input "300"
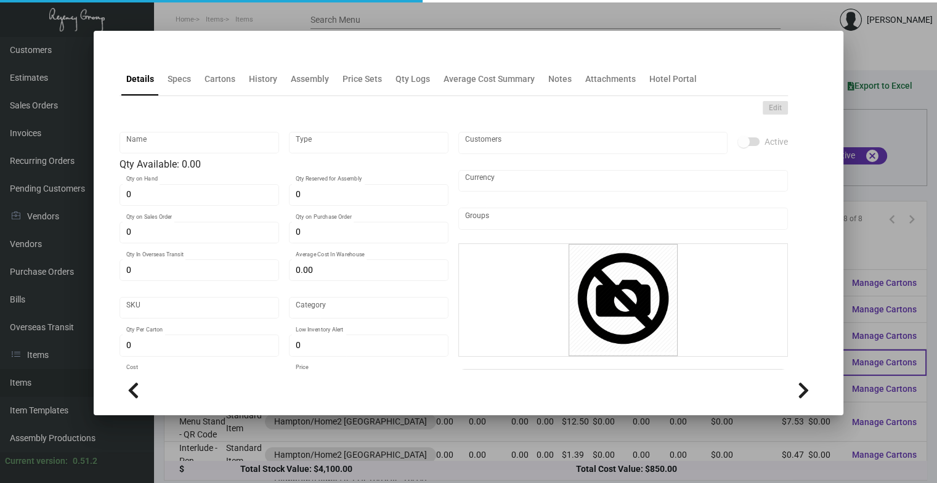
type input "$ 1.02"
type input "$ 3.69"
checkbox input "true"
type input "United States Dollar $"
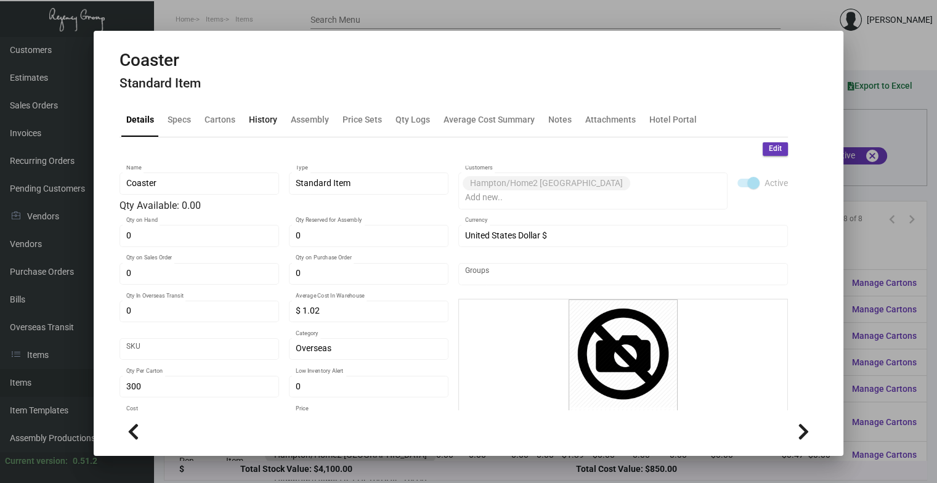
click at [255, 120] on div "History" at bounding box center [263, 119] width 28 height 13
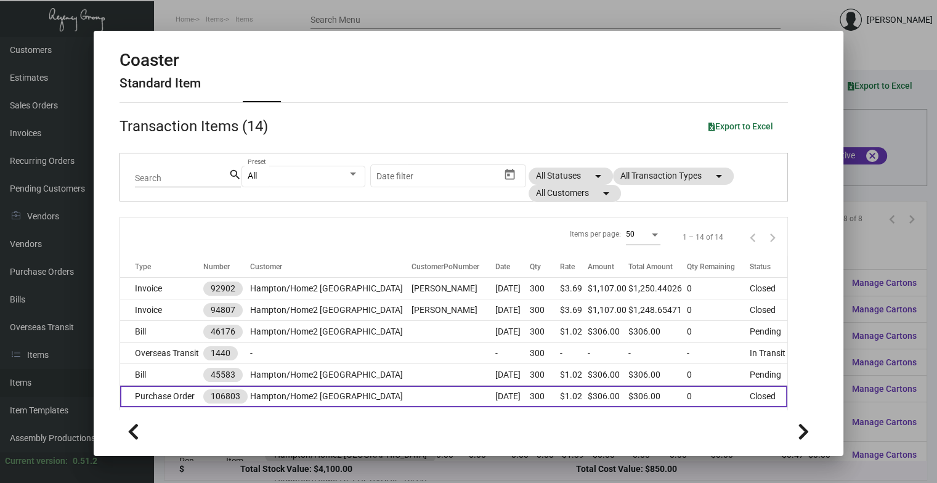
scroll to position [62, 0]
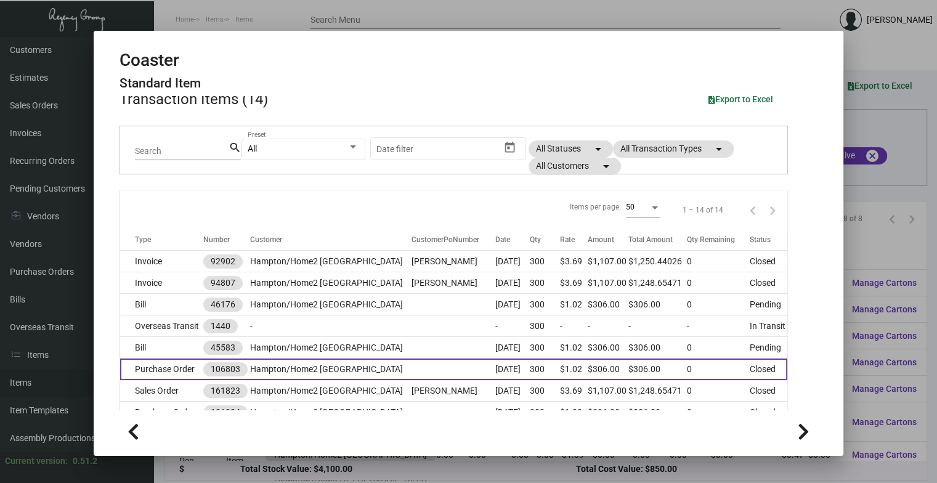
click at [313, 369] on td "Hampton/Home2 [GEOGRAPHIC_DATA]" at bounding box center [330, 370] width 161 height 22
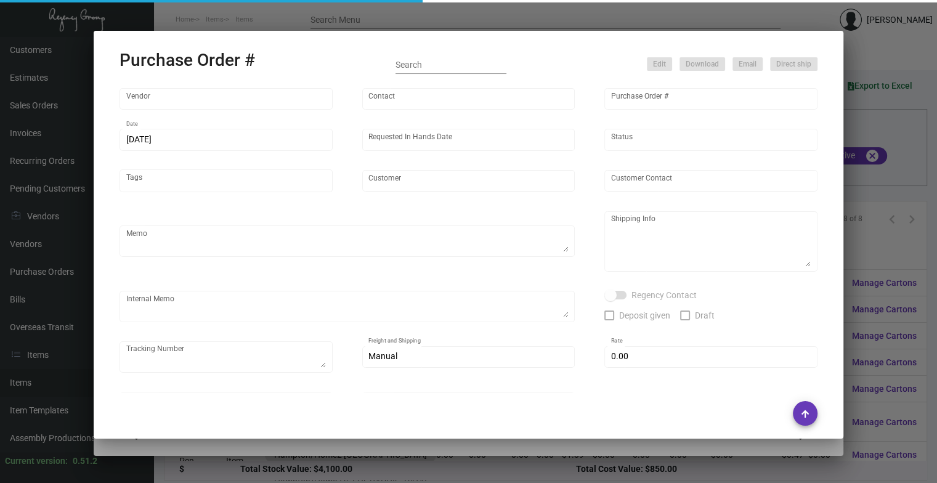
type input "Shanghai East Industrial Co., Ltd,"
type input "[PERSON_NAME]"
type input "106803"
type input "[DATE]"
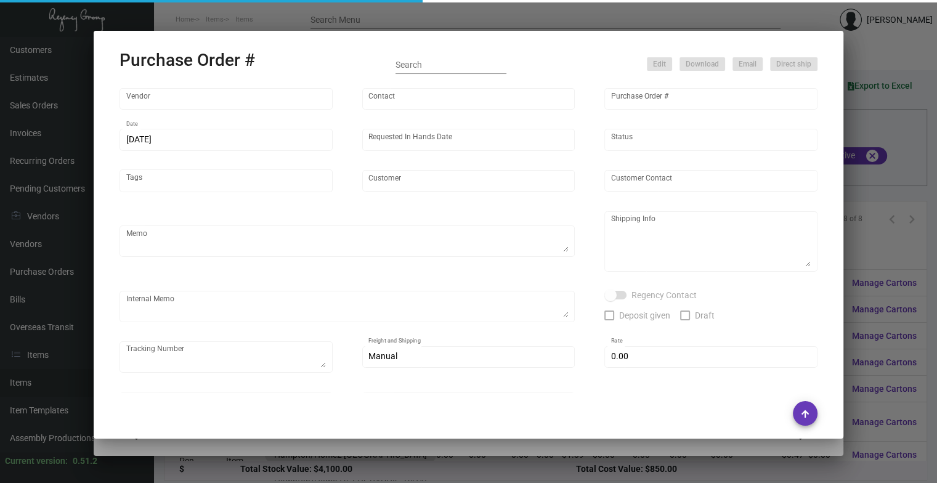
type input "Hampton/Home2 [GEOGRAPHIC_DATA]"
type textarea "Please ship by air to our NJ warehouse."
type textarea "Regency Group NJ - [PERSON_NAME] [STREET_ADDRESS]"
checkbox input "true"
type input "$ 0.00"
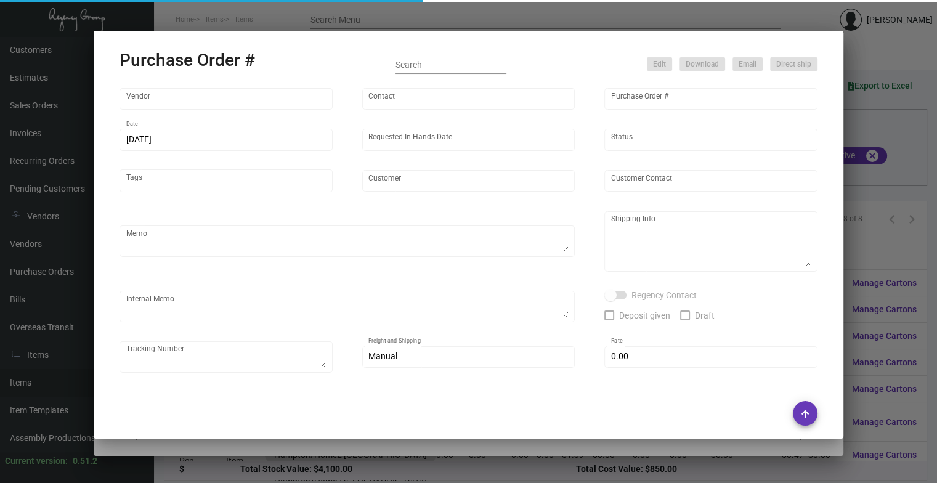
type input "United States Dollar $"
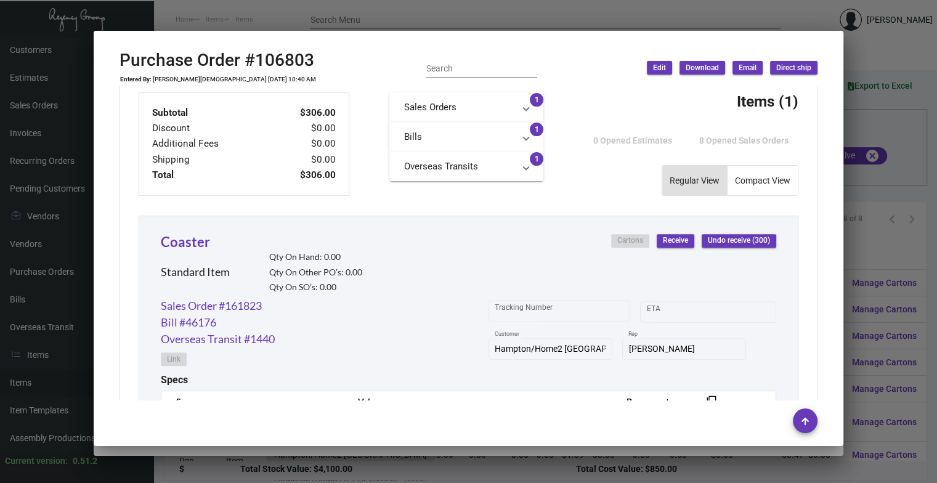
scroll to position [616, 0]
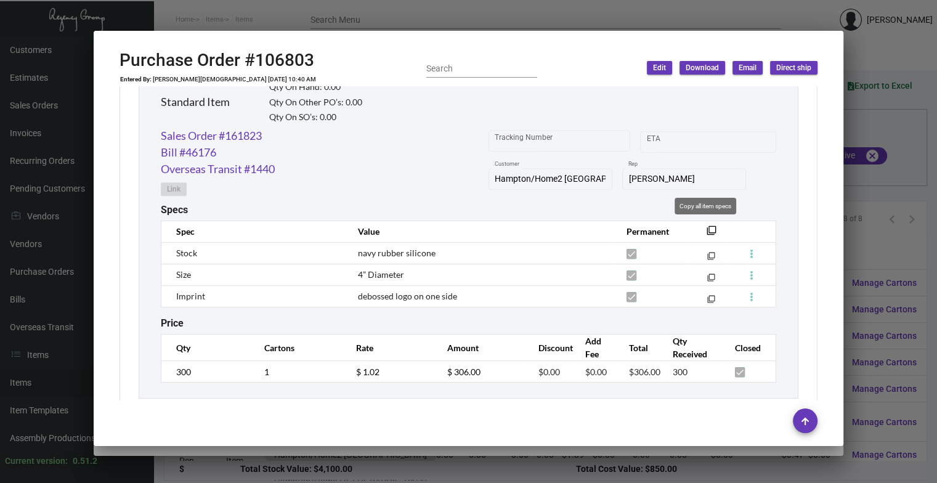
drag, startPoint x: 708, startPoint y: 232, endPoint x: 700, endPoint y: 231, distance: 7.4
click at [708, 232] on mat-icon "filter_none" at bounding box center [712, 234] width 10 height 10
drag, startPoint x: 324, startPoint y: 59, endPoint x: 254, endPoint y: 69, distance: 71.0
click at [254, 69] on div "Purchase Order #106803 Entered By: [PERSON_NAME] [DATE] 10:40 AM Search Edit Do…" at bounding box center [469, 68] width 698 height 36
click at [285, 25] on icon at bounding box center [279, 29] width 11 height 13
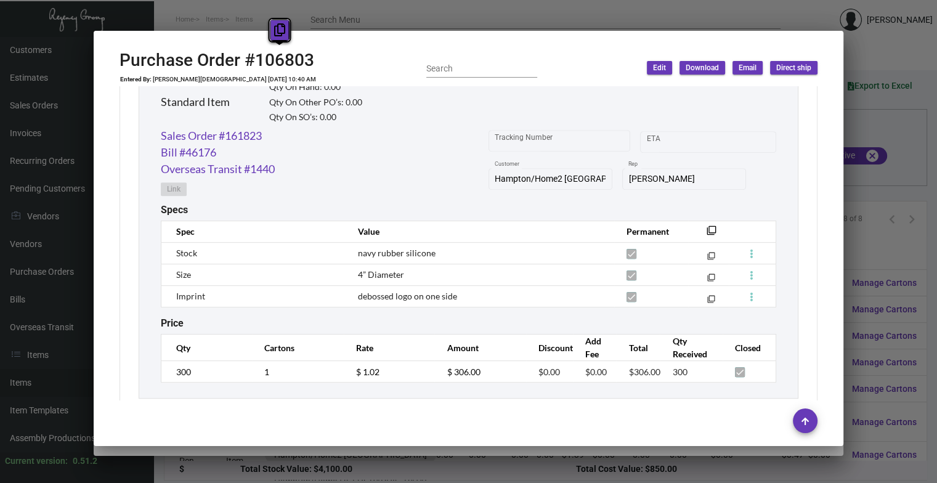
copy h2 "106803"
click at [206, 134] on link "Sales Order #161823" at bounding box center [211, 136] width 101 height 17
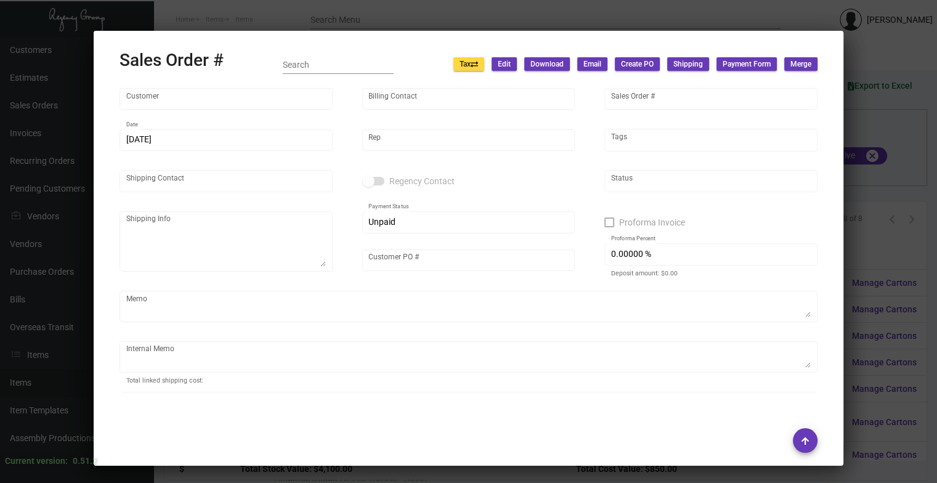
type input "Hampton/Home2 [GEOGRAPHIC_DATA]"
type input "[PERSON_NAME]"
type input "161823"
type input "[DATE]"
type input "[PERSON_NAME]"
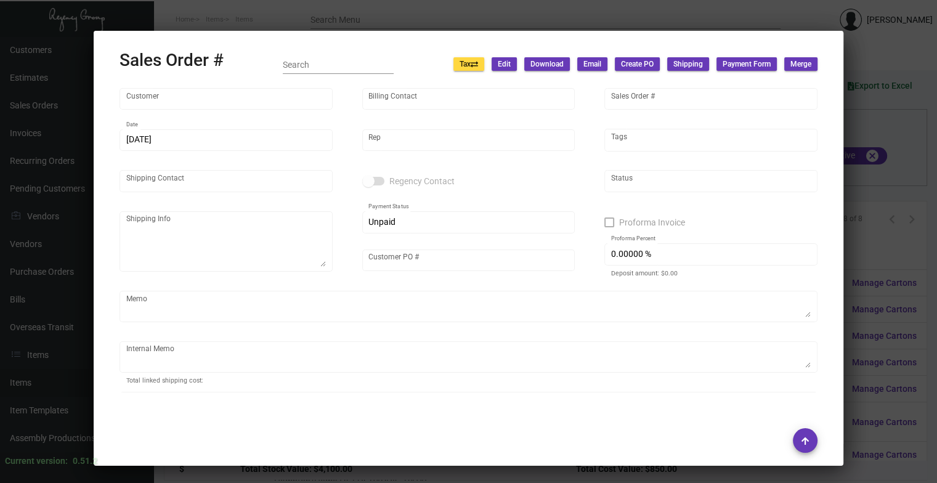
type input "[PERSON_NAME]"
type textarea "Hampton/Home2 [GEOGRAPHIC_DATA] - [PERSON_NAME] [STREET_ADDRESS][US_STATE]"
type input "[PERSON_NAME]"
type textarea "8.35"
type input "United States Dollar $"
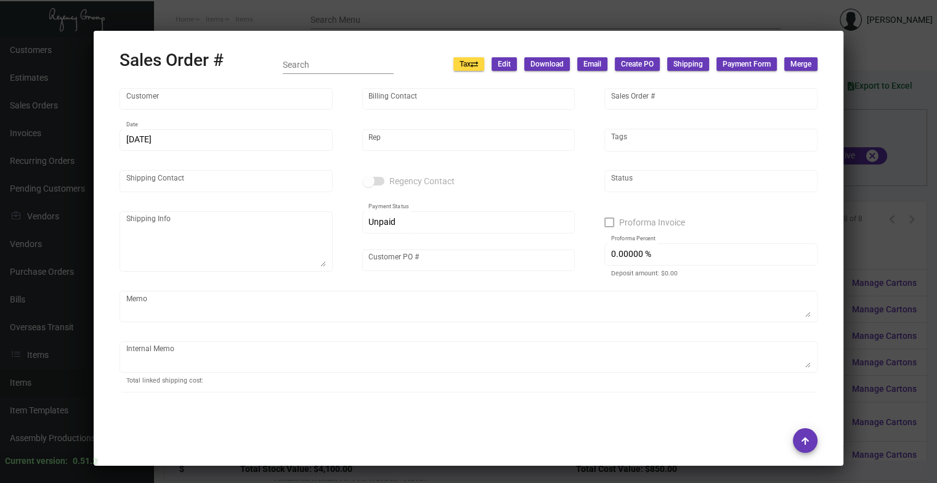
type input "$ 39.87"
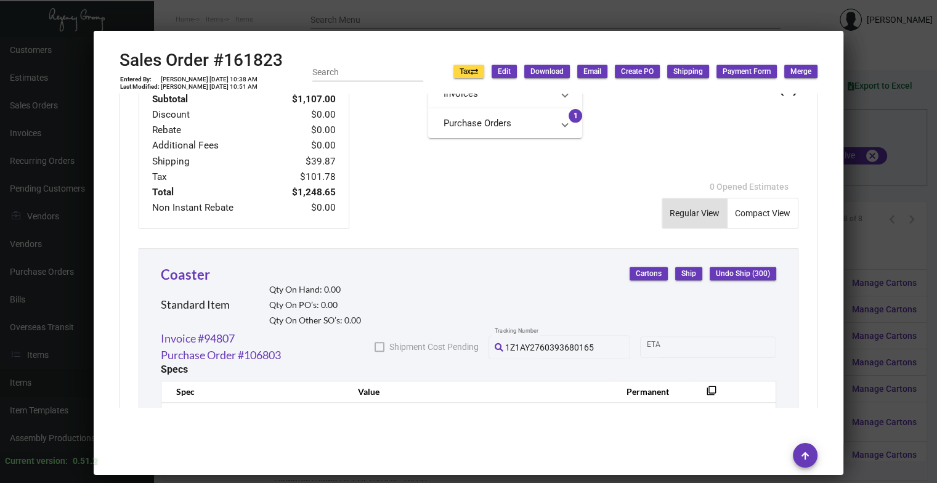
scroll to position [694, 0]
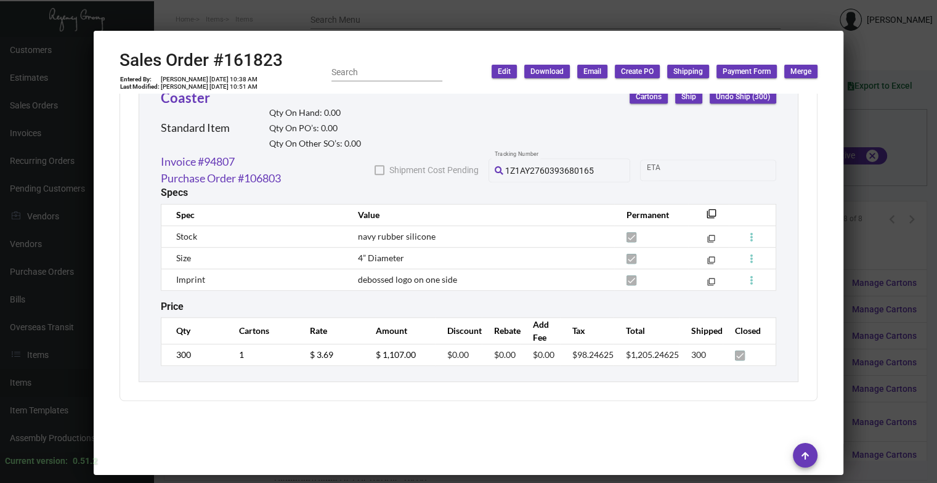
click at [370, 28] on div at bounding box center [468, 241] width 937 height 483
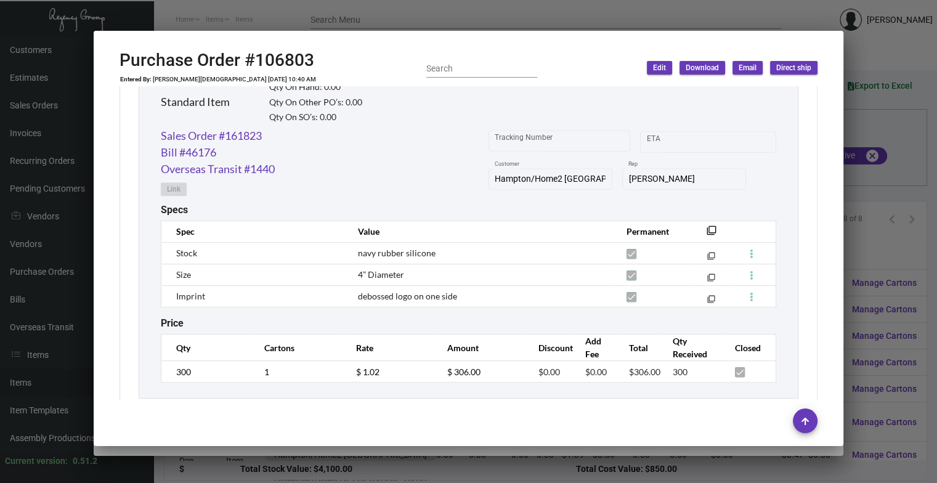
click at [374, 26] on div at bounding box center [468, 241] width 937 height 483
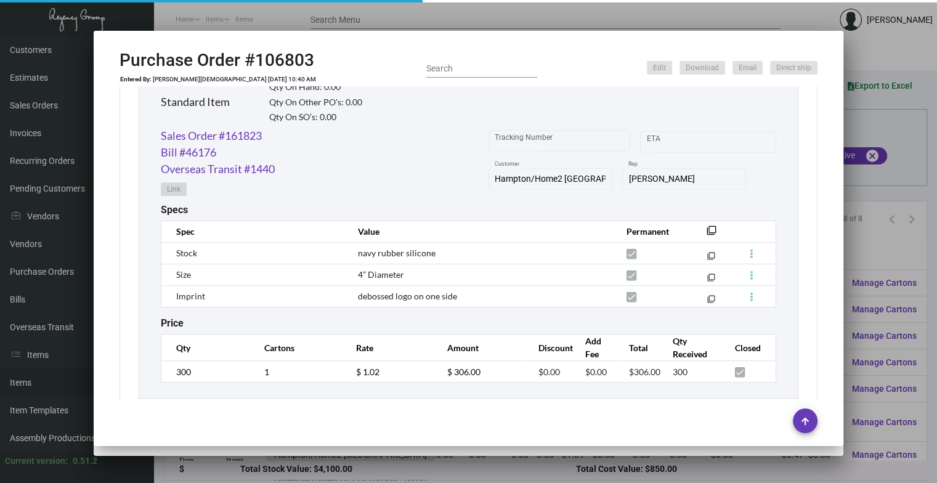
click at [374, 26] on div at bounding box center [468, 241] width 937 height 483
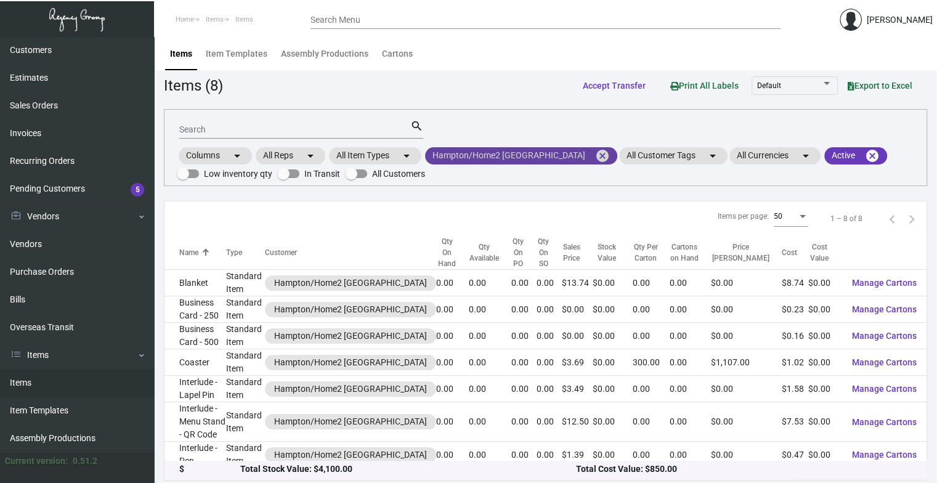
click at [595, 159] on mat-icon "cancel" at bounding box center [602, 156] width 15 height 15
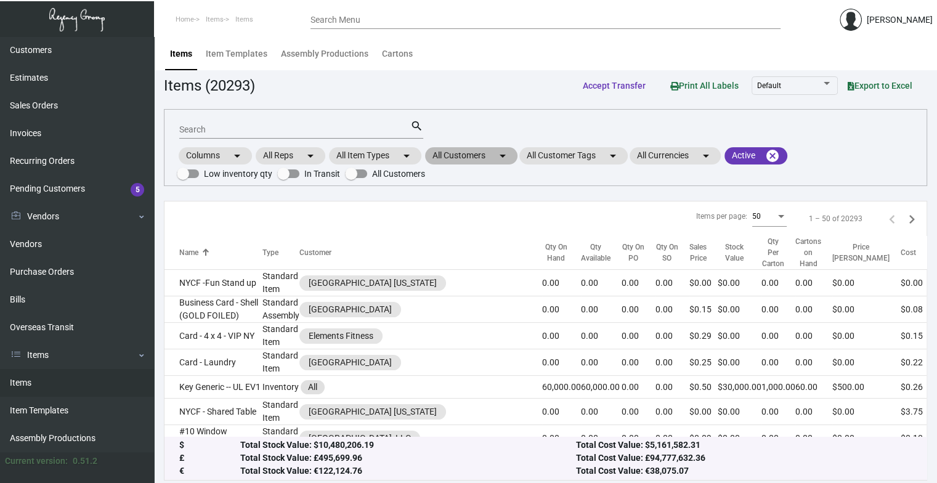
click at [510, 161] on mat-icon "arrow_drop_down" at bounding box center [503, 156] width 15 height 15
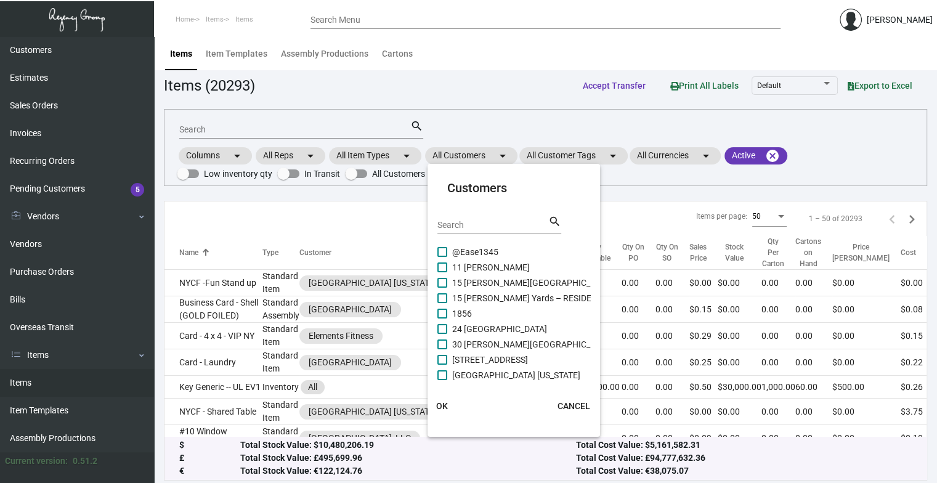
click at [477, 224] on input "Search" at bounding box center [493, 226] width 111 height 10
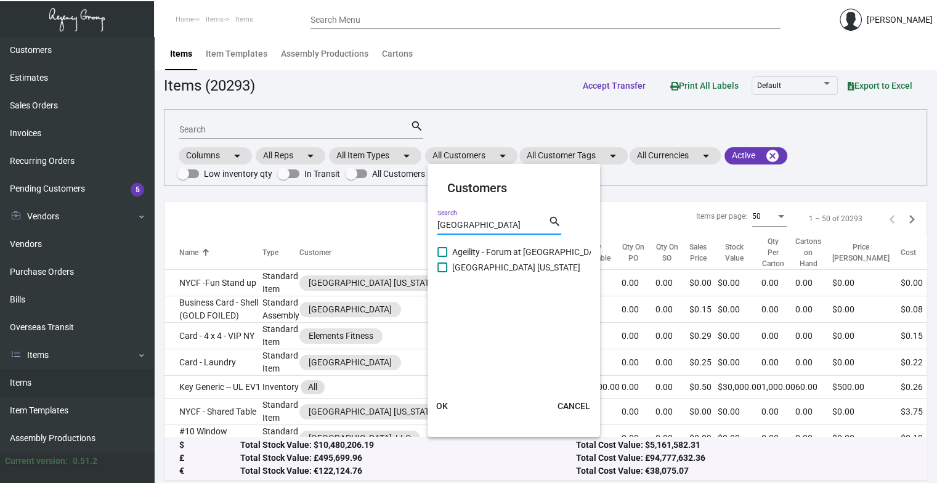
type input "[GEOGRAPHIC_DATA]"
click at [483, 265] on span "[GEOGRAPHIC_DATA] [US_STATE]" at bounding box center [516, 267] width 128 height 15
click at [443, 272] on input "[GEOGRAPHIC_DATA] [US_STATE]" at bounding box center [442, 272] width 1 height 1
checkbox input "true"
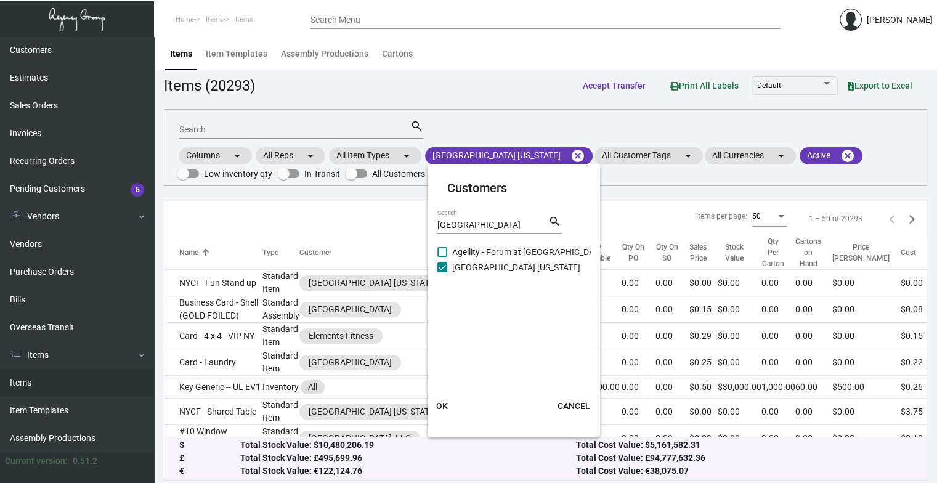
click at [441, 394] on div "Customers park lane Search search Ageility - Forum at [GEOGRAPHIC_DATA] [US_STA…" at bounding box center [514, 300] width 173 height 273
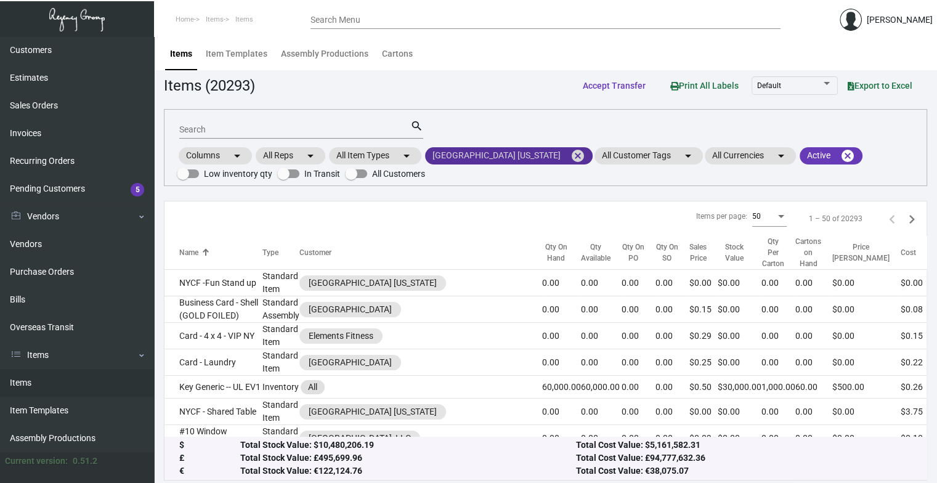
click at [498, 153] on mat-chip "[GEOGRAPHIC_DATA] [US_STATE] cancel" at bounding box center [509, 155] width 168 height 17
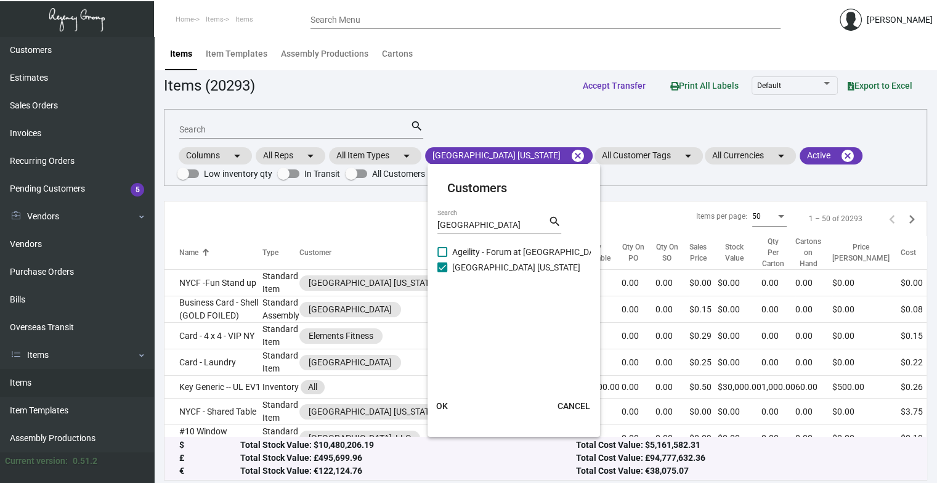
click at [473, 272] on span "[GEOGRAPHIC_DATA] [US_STATE]" at bounding box center [516, 267] width 128 height 15
click at [443, 272] on input "[GEOGRAPHIC_DATA] [US_STATE]" at bounding box center [442, 272] width 1 height 1
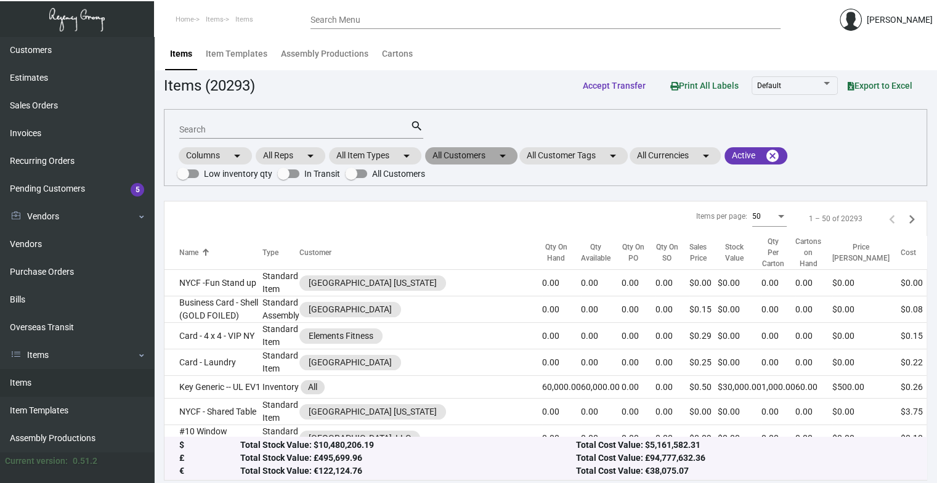
click at [476, 157] on mat-chip "All Customers arrow_drop_down" at bounding box center [471, 155] width 92 height 17
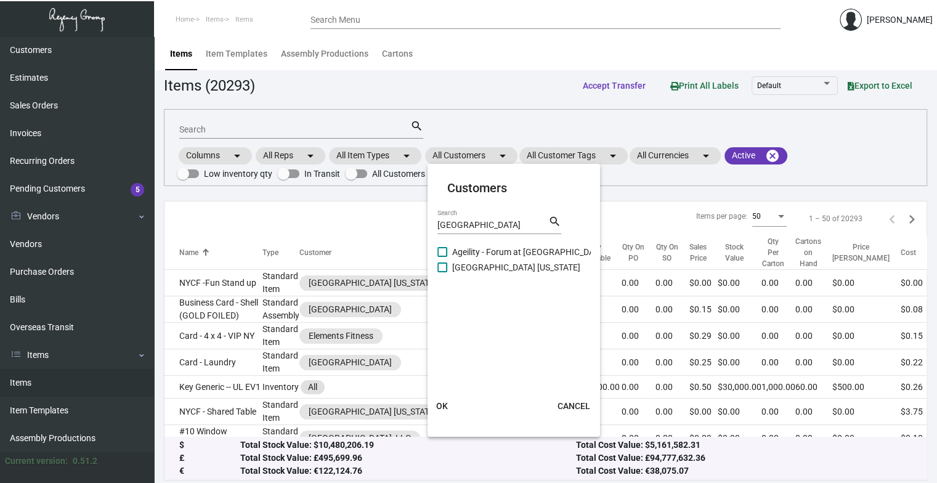
click at [459, 271] on span "[GEOGRAPHIC_DATA] [US_STATE]" at bounding box center [516, 267] width 128 height 15
click at [443, 272] on input "[GEOGRAPHIC_DATA] [US_STATE]" at bounding box center [442, 272] width 1 height 1
checkbox input "true"
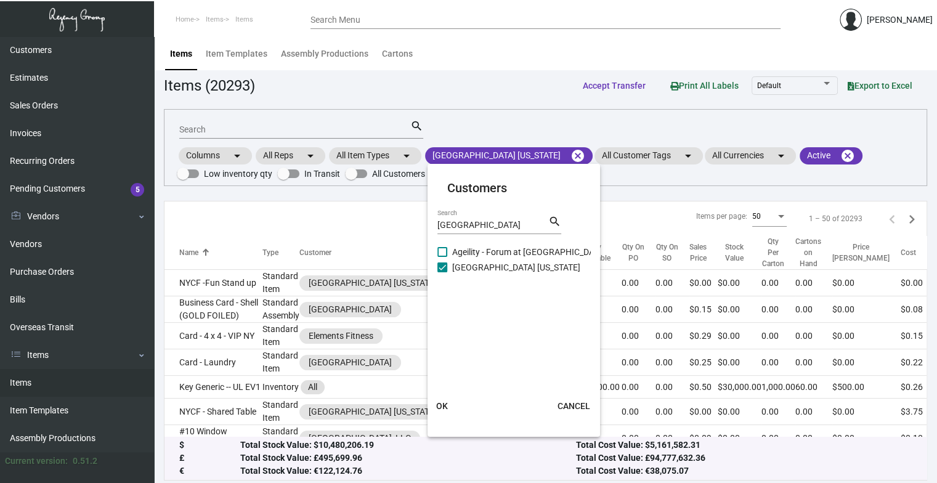
click at [448, 394] on button "OK" at bounding box center [442, 406] width 39 height 22
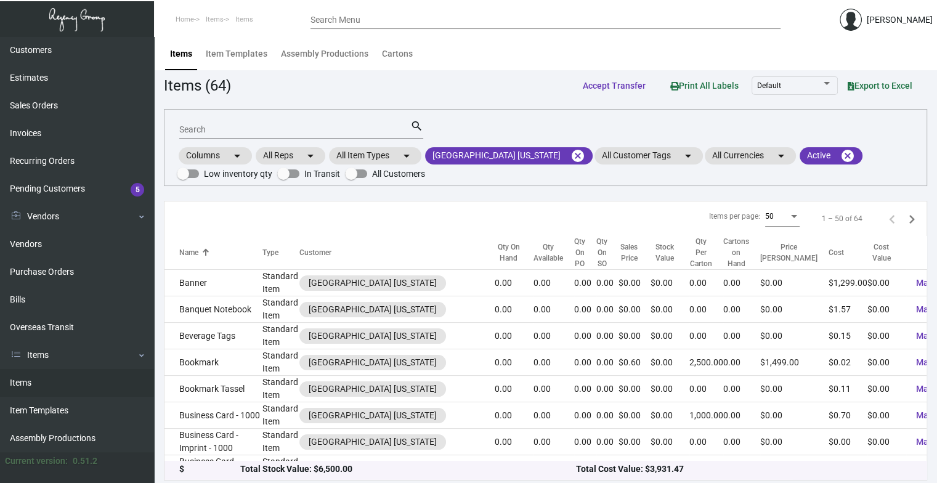
click at [277, 131] on input "Search" at bounding box center [294, 130] width 231 height 10
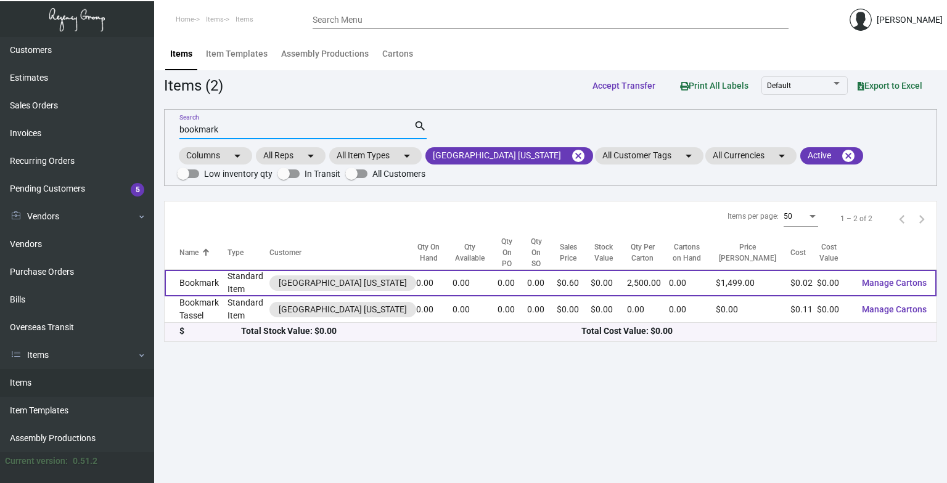
type input "bookmark"
click at [205, 270] on td "Bookmark" at bounding box center [196, 283] width 63 height 27
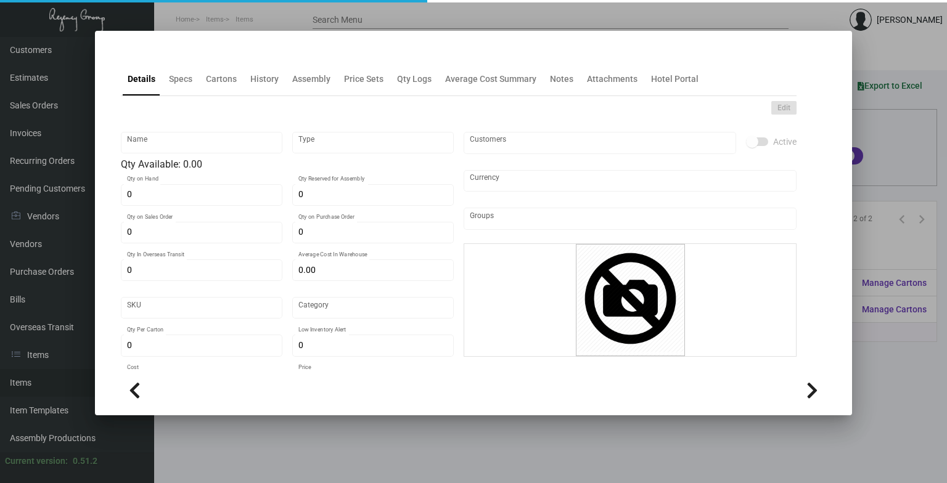
type input "Bookmark"
type input "Standard Item"
type input "$ 0.0728"
type input "Standard"
type input "2,500"
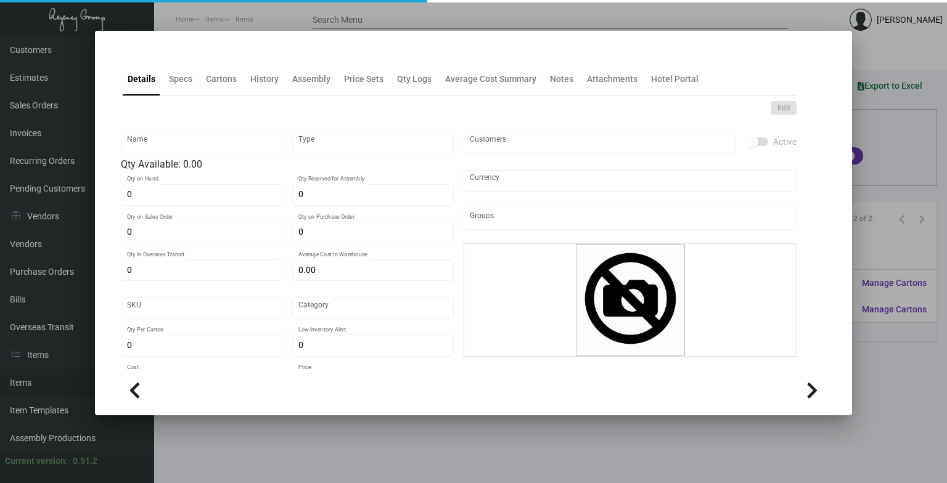
type input "$ 0.02"
type input "$ 0.5996"
checkbox input "true"
type input "United States Dollar $"
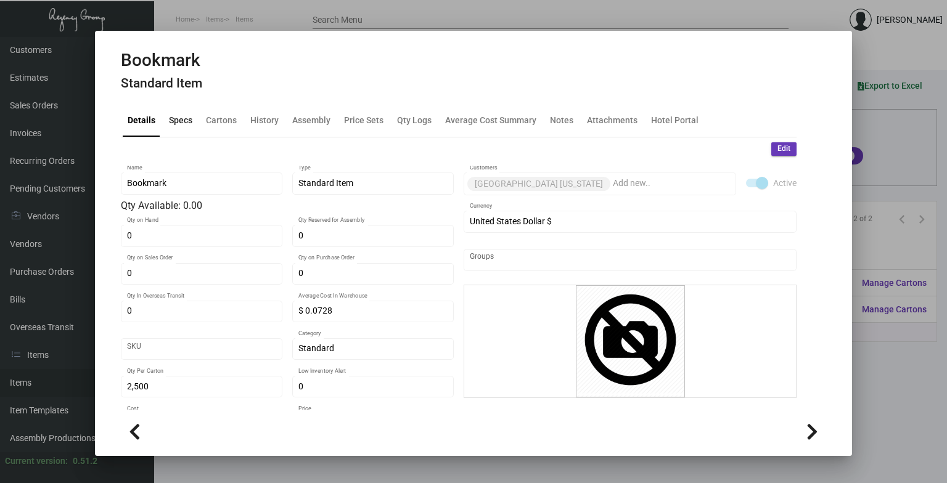
click at [186, 129] on div "Specs" at bounding box center [180, 120] width 33 height 30
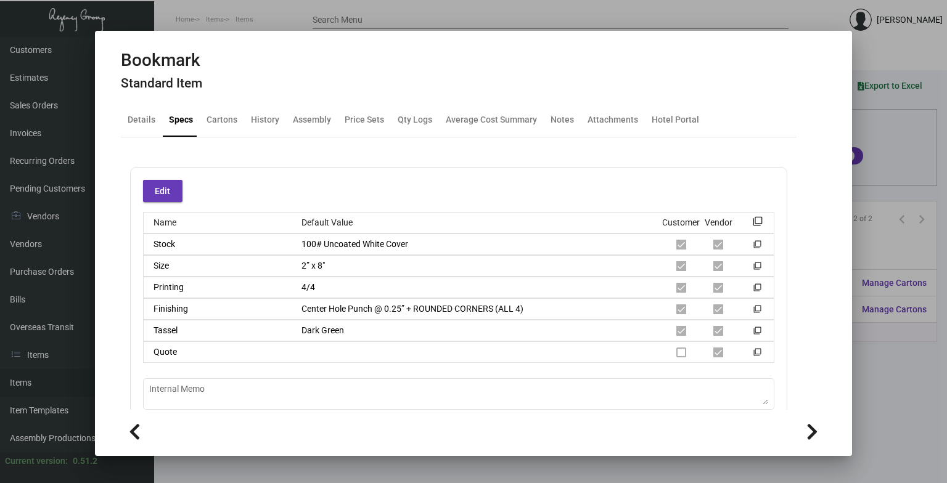
click at [788, 394] on div at bounding box center [473, 241] width 947 height 483
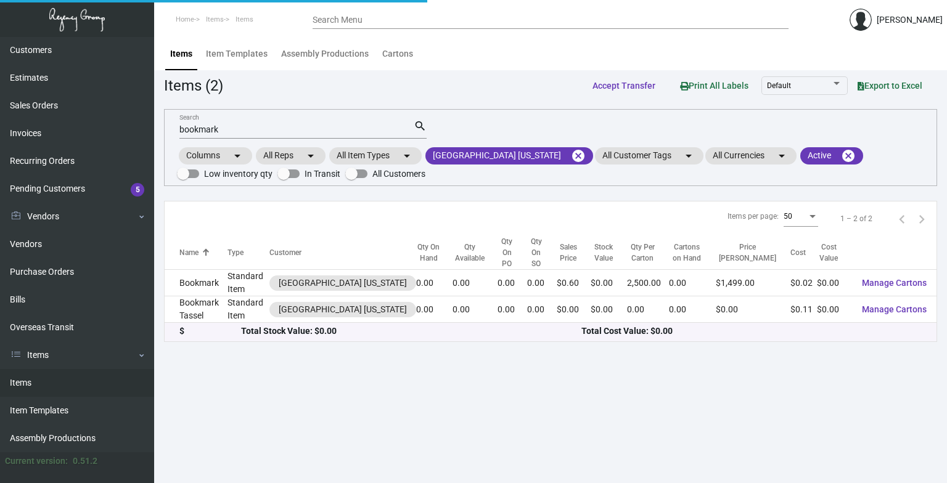
drag, startPoint x: 855, startPoint y: 430, endPoint x: 788, endPoint y: 444, distance: 68.7
click at [788, 394] on main "Items Item Templates Assembly Productions Cartons Items (2) Accept Transfer Pri…" at bounding box center [550, 260] width 793 height 446
